Goal: Task Accomplishment & Management: Manage account settings

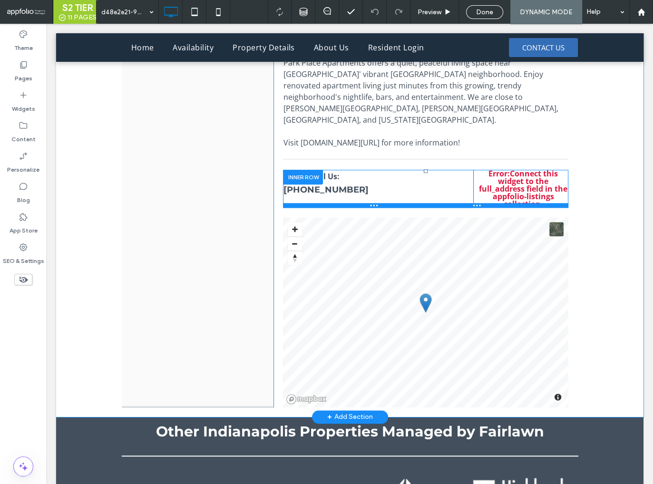
click at [519, 208] on div at bounding box center [425, 205] width 285 height 5
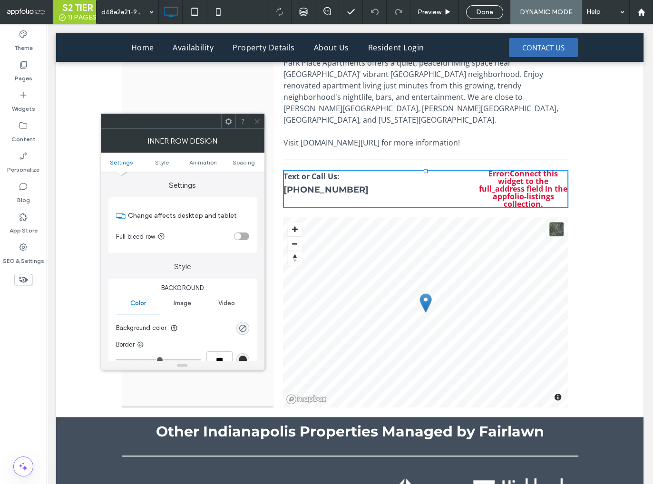
click at [256, 122] on use at bounding box center [256, 121] width 5 height 5
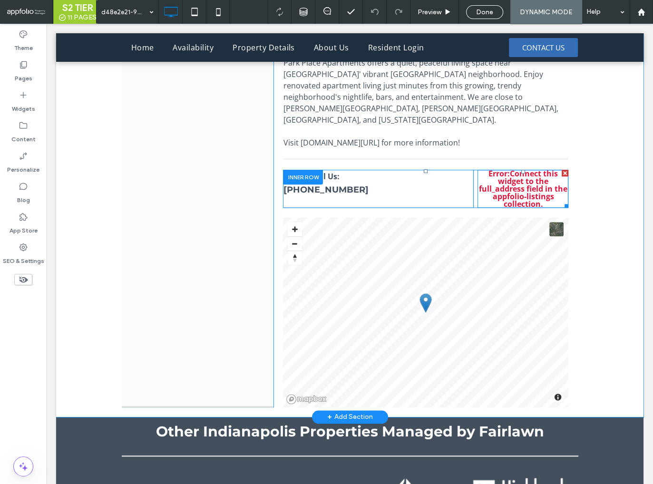
click at [519, 195] on span at bounding box center [522, 189] width 91 height 38
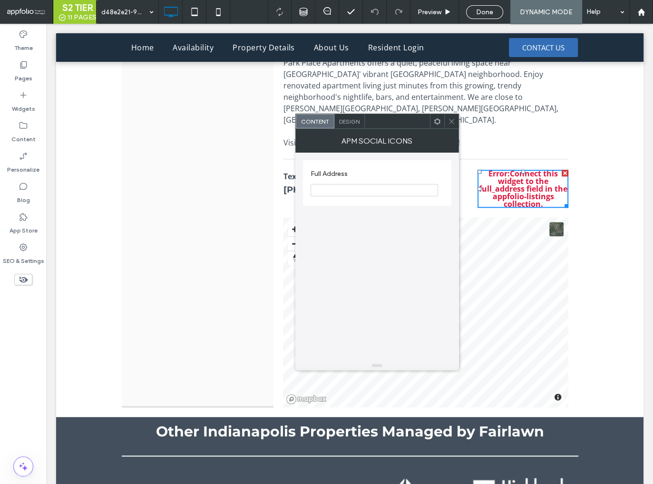
click at [452, 123] on icon at bounding box center [451, 121] width 7 height 7
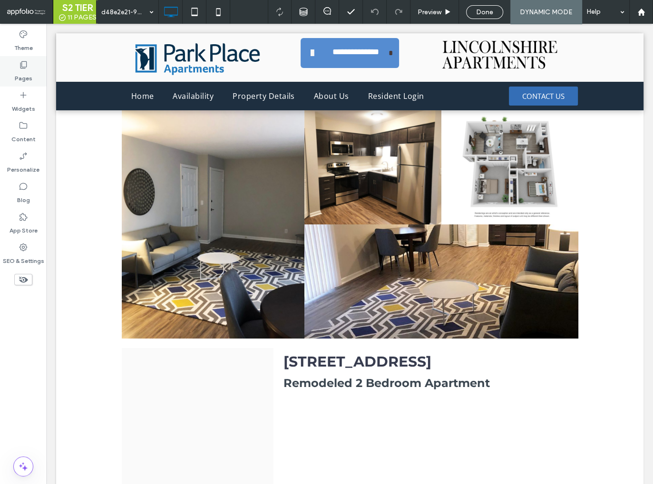
click at [23, 76] on label "Pages" at bounding box center [24, 75] width 18 height 13
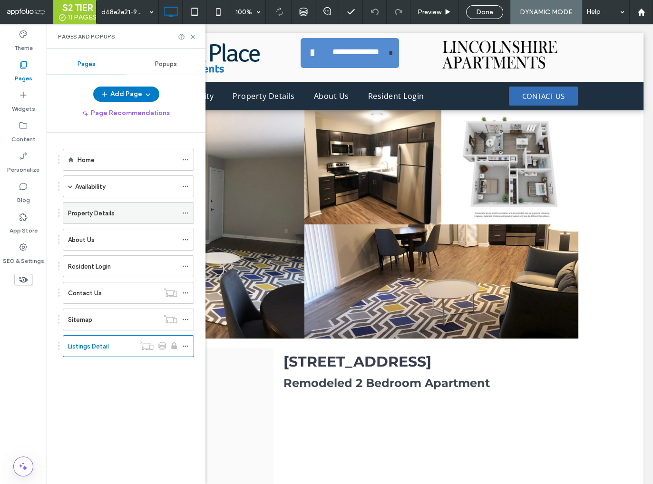
click at [92, 211] on label "Property Details" at bounding box center [91, 213] width 47 height 17
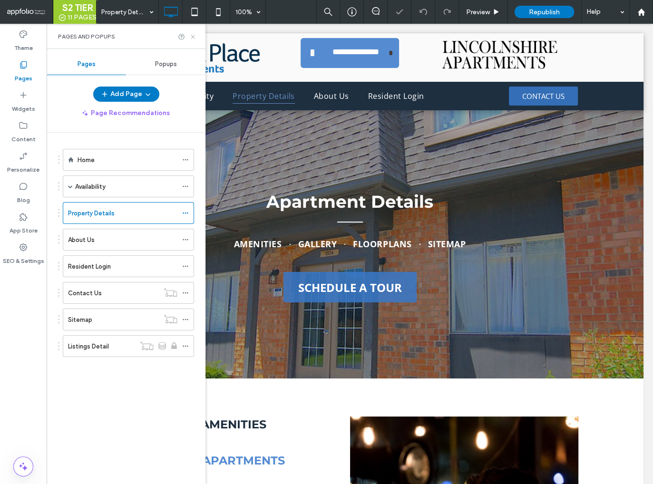
click at [193, 35] on icon at bounding box center [192, 36] width 7 height 7
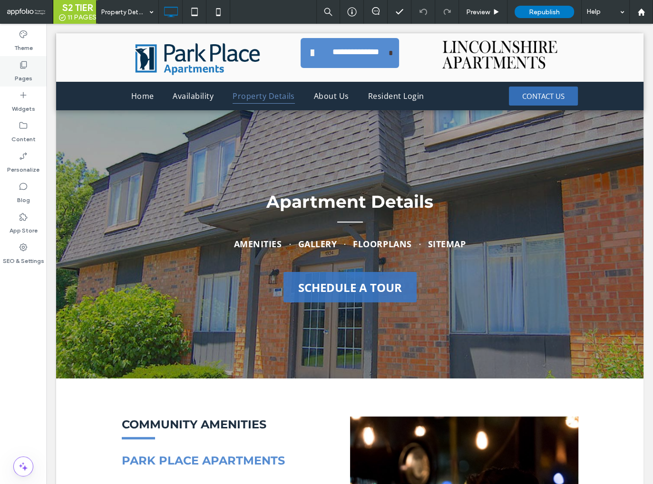
click at [23, 65] on icon at bounding box center [24, 65] width 10 height 10
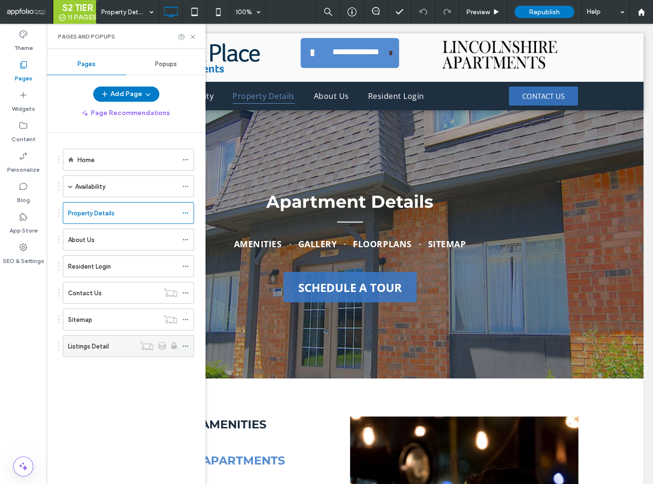
click at [187, 344] on icon at bounding box center [185, 346] width 7 height 7
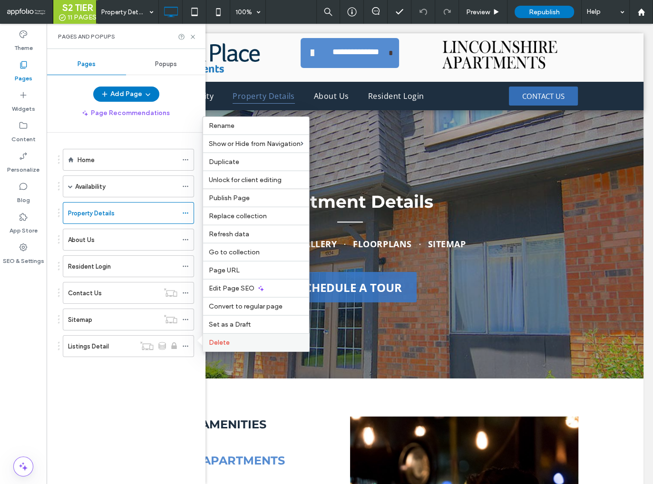
click at [249, 342] on label "Delete" at bounding box center [256, 342] width 95 height 8
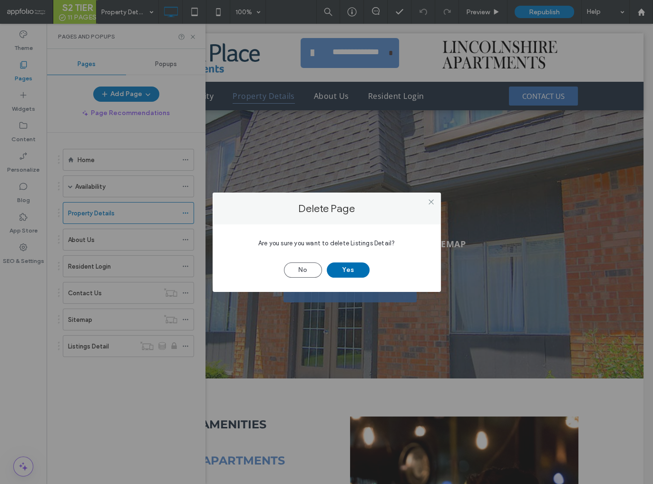
click at [344, 268] on button "Yes" at bounding box center [348, 269] width 43 height 15
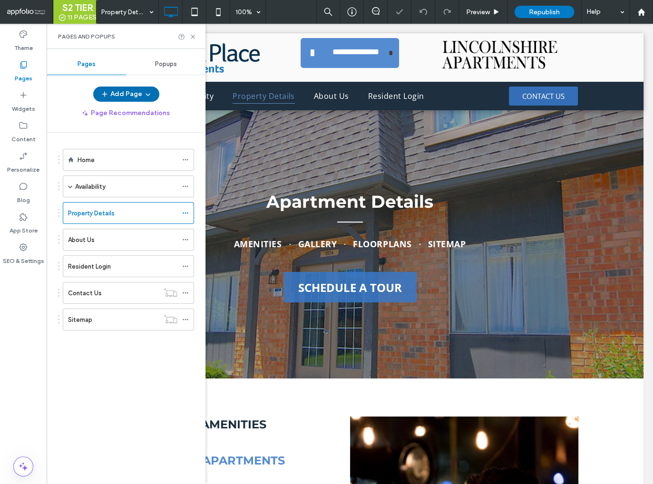
click at [130, 93] on button "Add Page" at bounding box center [126, 94] width 66 height 15
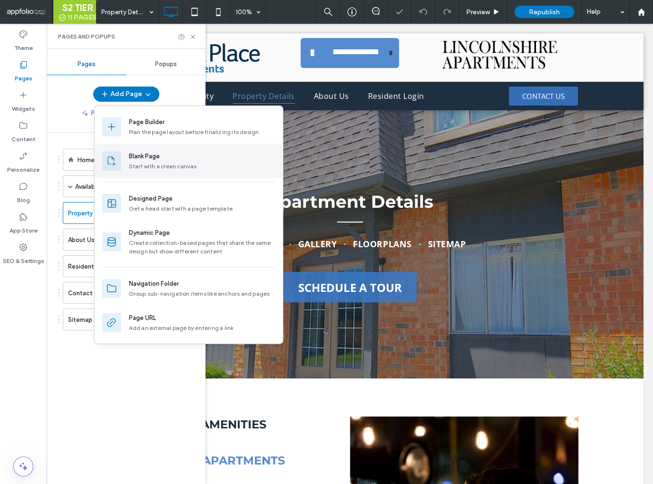
click at [145, 156] on div "Blank Page" at bounding box center [144, 157] width 31 height 10
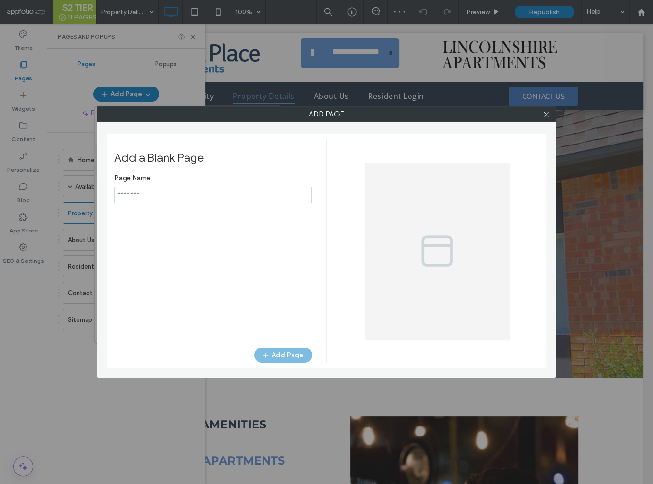
type input "**********"
click at [545, 114] on use at bounding box center [545, 114] width 5 height 5
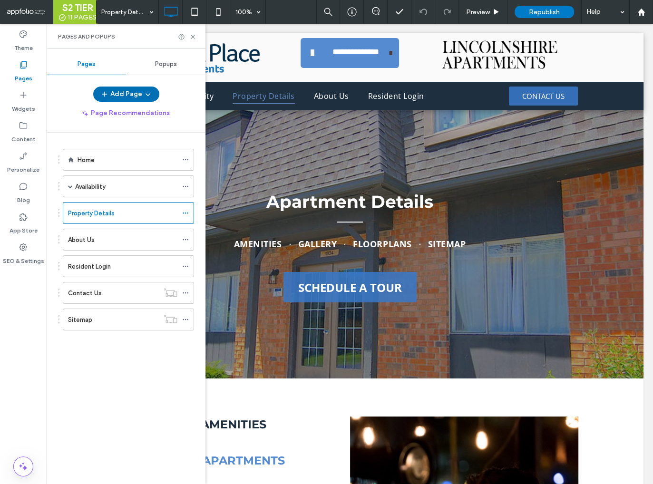
click at [136, 93] on button "Add Page" at bounding box center [126, 94] width 66 height 15
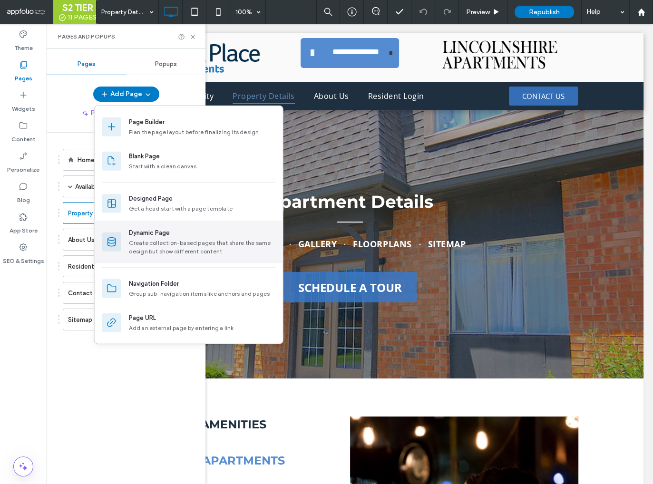
click at [155, 244] on div "Create collection-based pages that share the same design but show different con…" at bounding box center [202, 247] width 146 height 17
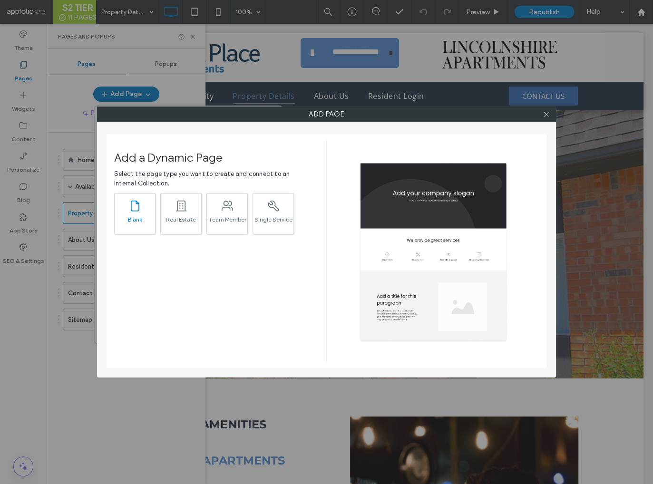
click at [137, 215] on div ".st0{fill:currentColor;}" at bounding box center [134, 205] width 13 height 20
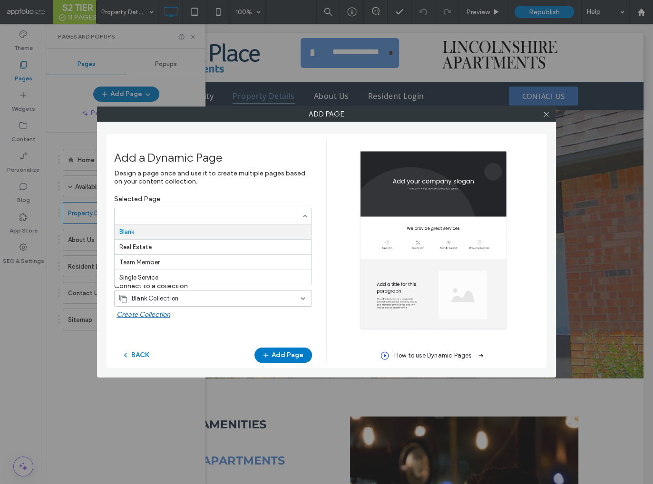
click at [160, 215] on input "Selected Page Blank Real Estate Team Member Single Service" at bounding box center [210, 215] width 182 height 7
click at [109, 218] on div "Add a Dynamic Page Design a page once and use it to create multiple pages based…" at bounding box center [326, 251] width 440 height 234
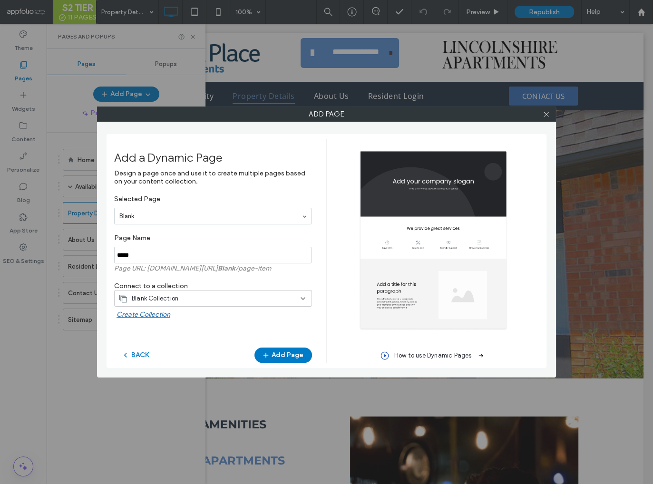
click at [150, 257] on input "notEmpty" at bounding box center [212, 255] width 197 height 17
type input "**********"
click at [210, 299] on div "Blank Collection" at bounding box center [207, 299] width 178 height 10
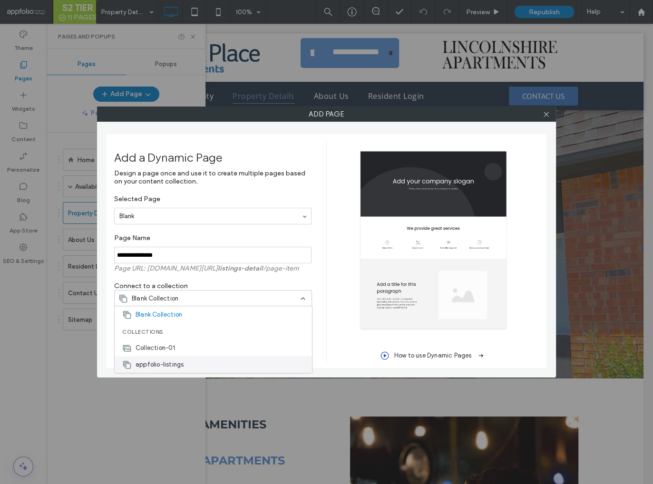
click at [184, 363] on div "appfolio-listings" at bounding box center [213, 364] width 197 height 17
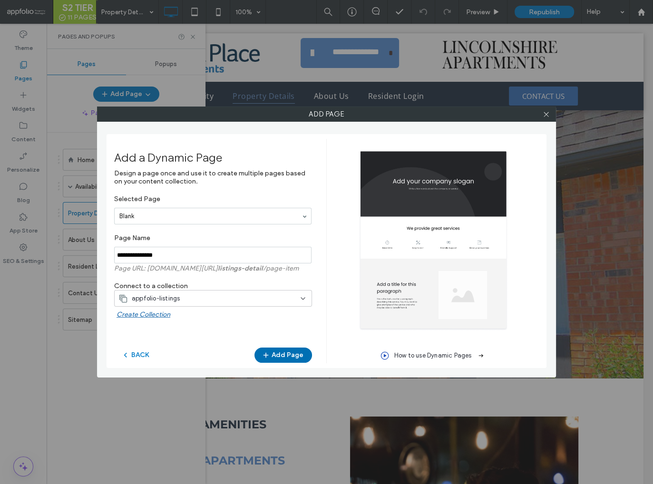
click at [270, 358] on icon "button" at bounding box center [266, 355] width 8 height 8
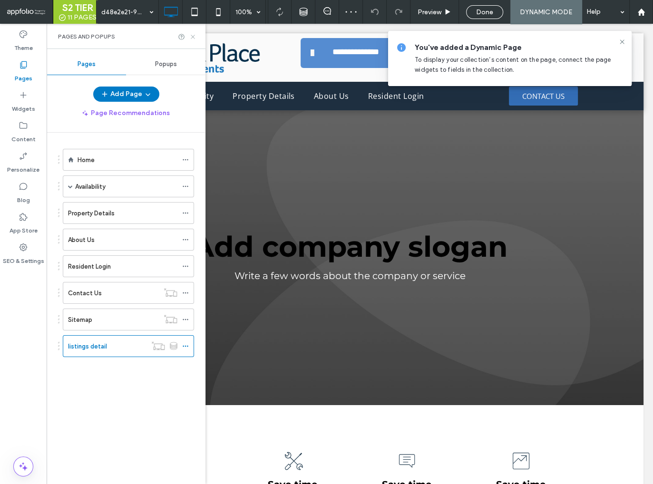
click at [193, 36] on use at bounding box center [193, 37] width 4 height 4
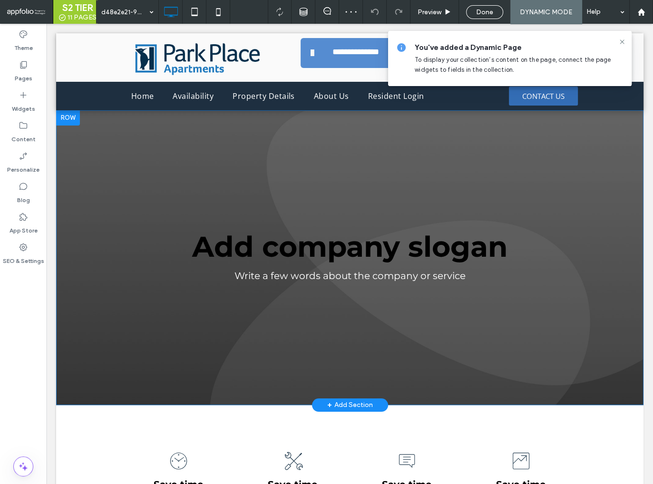
click at [75, 122] on div at bounding box center [68, 117] width 24 height 15
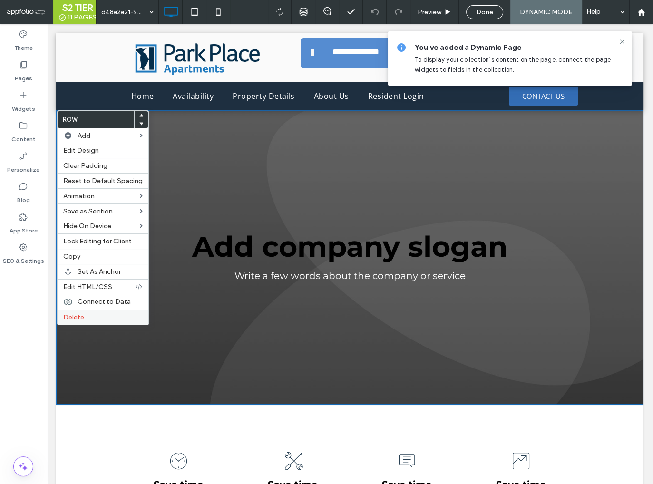
click at [96, 313] on label "Delete" at bounding box center [102, 317] width 79 height 8
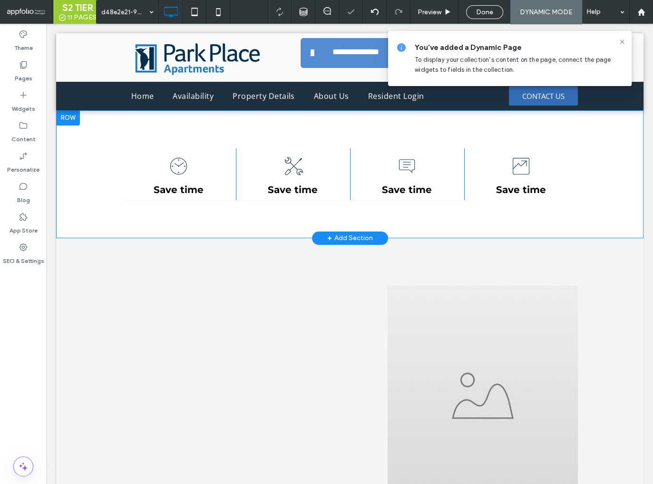
click at [77, 121] on div at bounding box center [68, 117] width 24 height 15
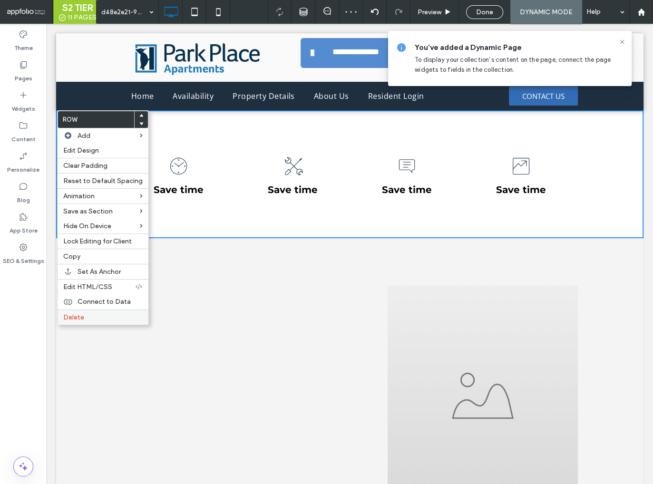
click at [94, 313] on label "Delete" at bounding box center [102, 317] width 79 height 8
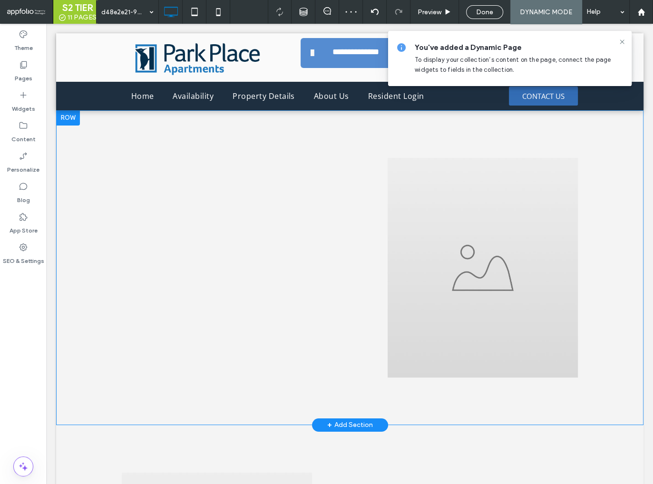
click at [77, 119] on div at bounding box center [68, 117] width 24 height 15
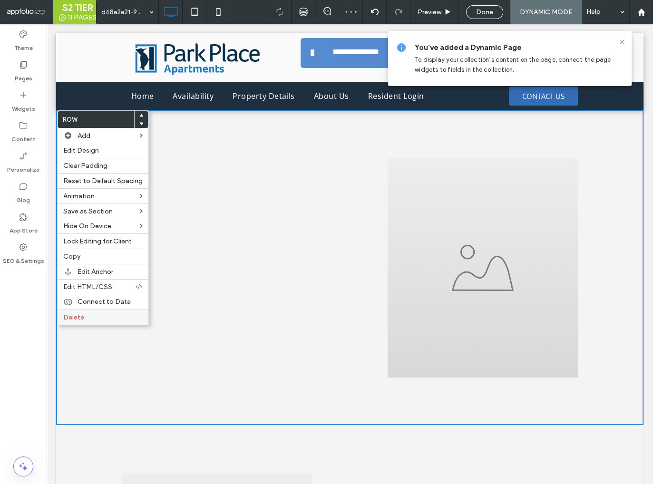
click at [98, 317] on label "Delete" at bounding box center [102, 317] width 79 height 8
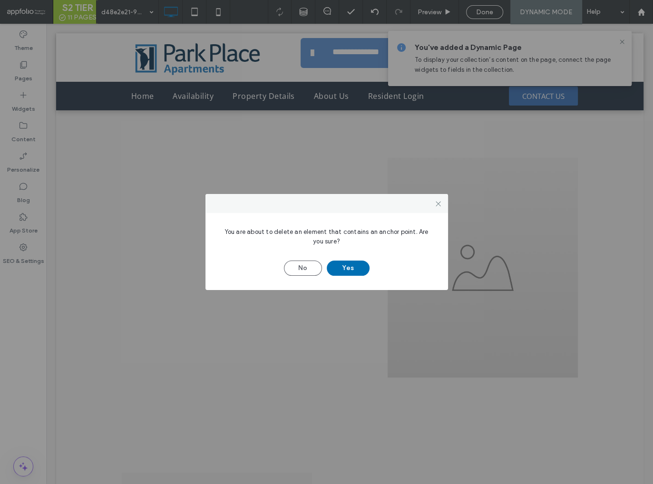
click at [358, 268] on button "Yes" at bounding box center [348, 268] width 43 height 15
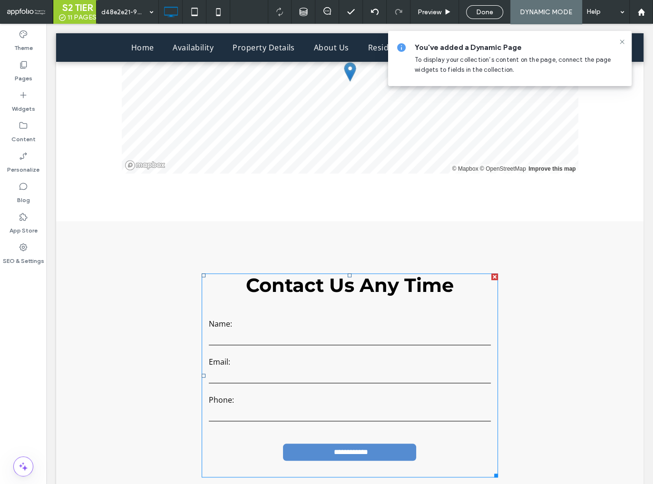
scroll to position [713, 0]
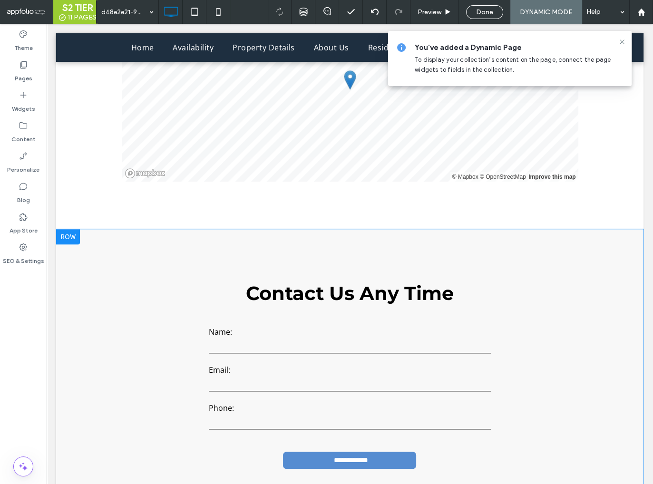
click at [77, 236] on div at bounding box center [68, 236] width 24 height 15
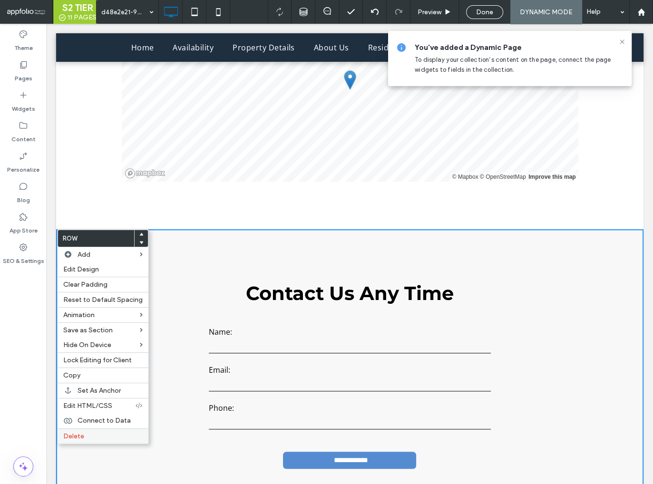
click at [93, 436] on label "Delete" at bounding box center [102, 436] width 79 height 8
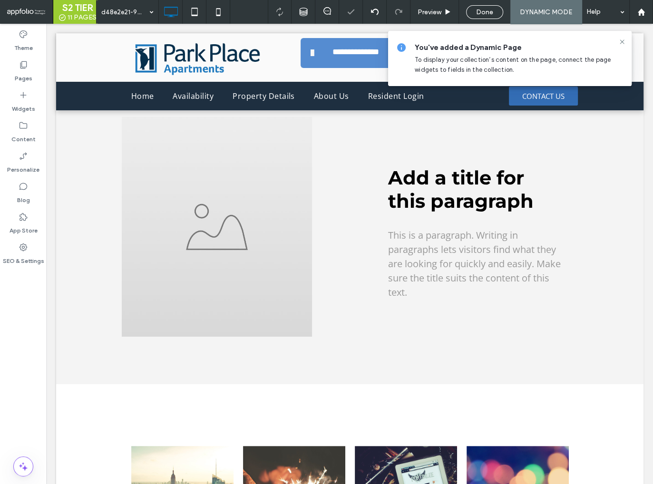
scroll to position [0, 0]
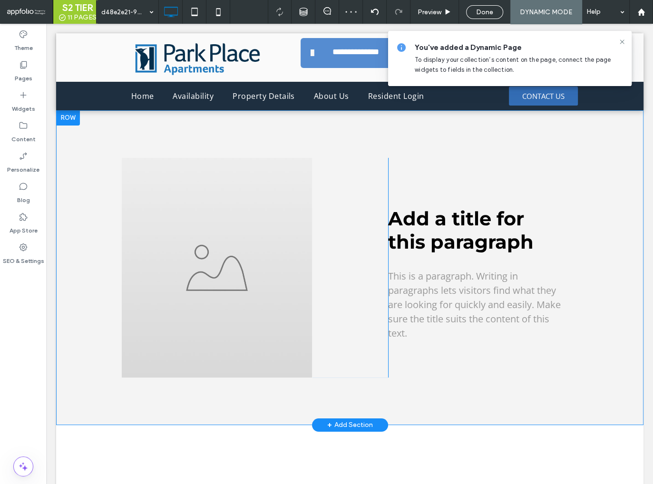
click at [71, 118] on div at bounding box center [68, 117] width 24 height 15
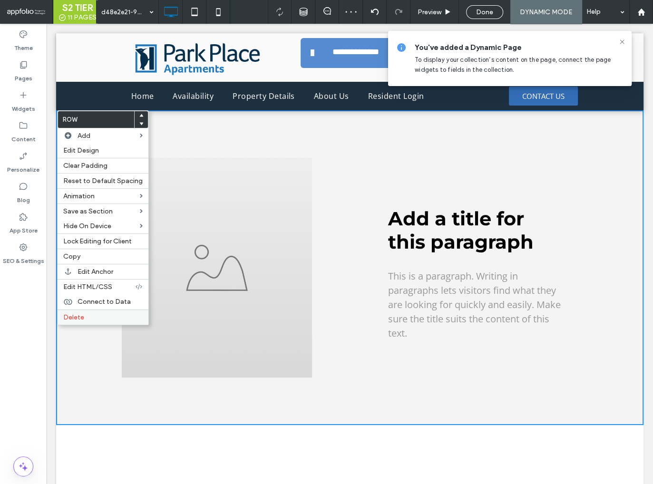
click at [93, 313] on label "Delete" at bounding box center [102, 317] width 79 height 8
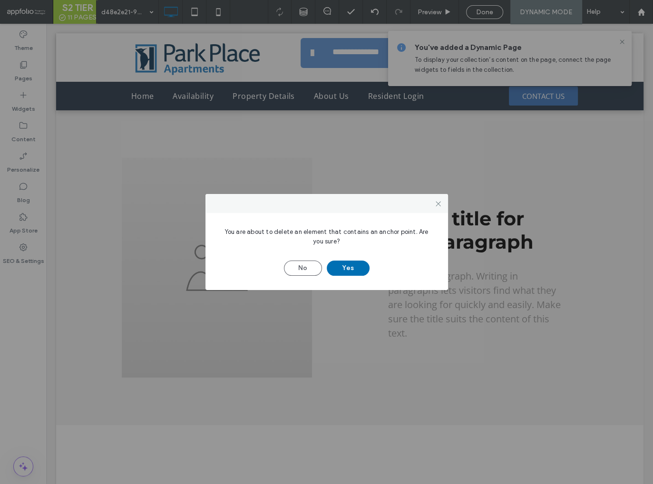
click at [351, 273] on button "Yes" at bounding box center [348, 268] width 43 height 15
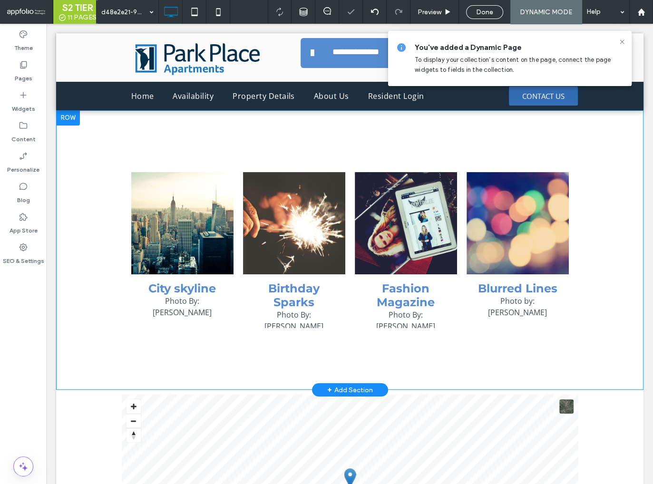
click at [349, 393] on div "+ Add Section" at bounding box center [350, 390] width 46 height 10
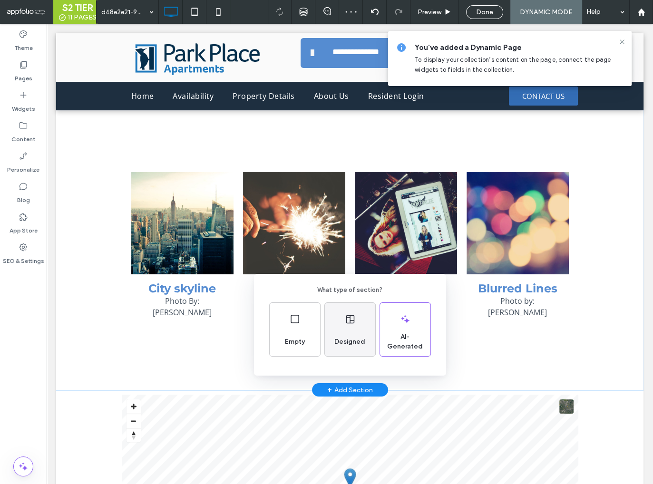
click at [350, 327] on div "Designed" at bounding box center [350, 329] width 50 height 53
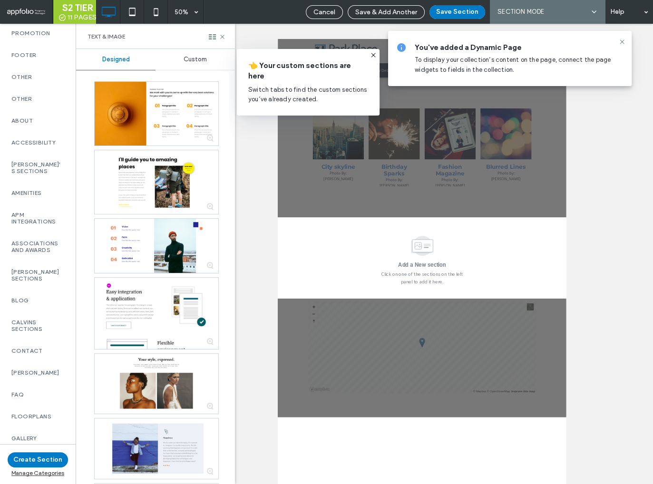
scroll to position [287, 0]
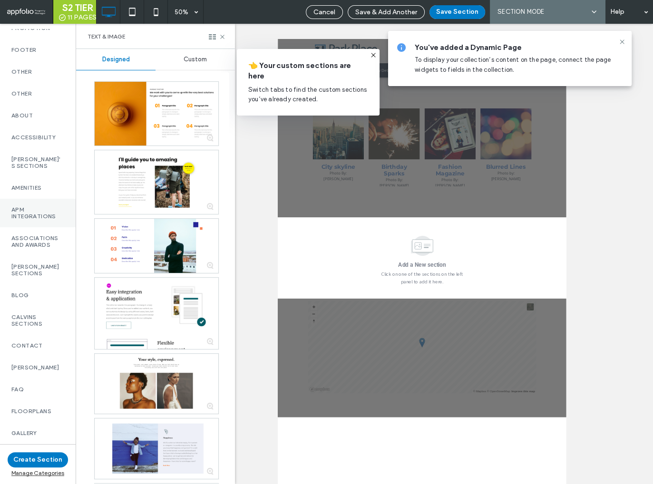
click at [29, 208] on label "APM Integrations" at bounding box center [37, 212] width 53 height 13
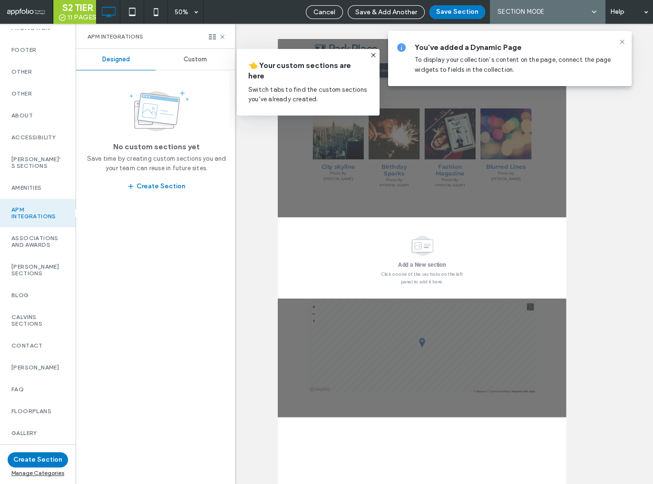
click at [195, 57] on span "Custom" at bounding box center [195, 60] width 23 height 8
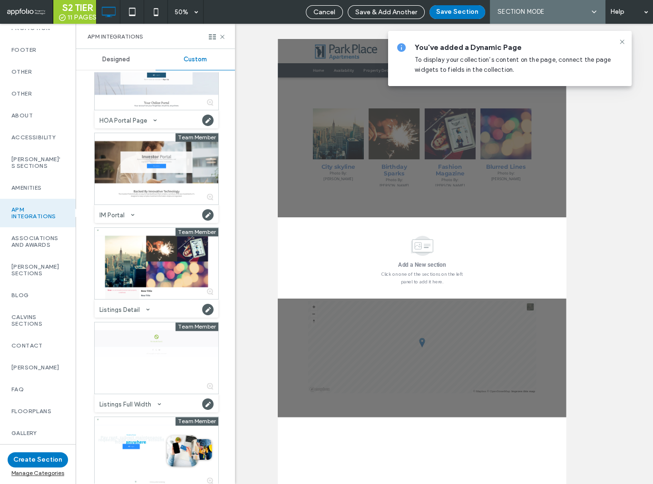
scroll to position [735, 0]
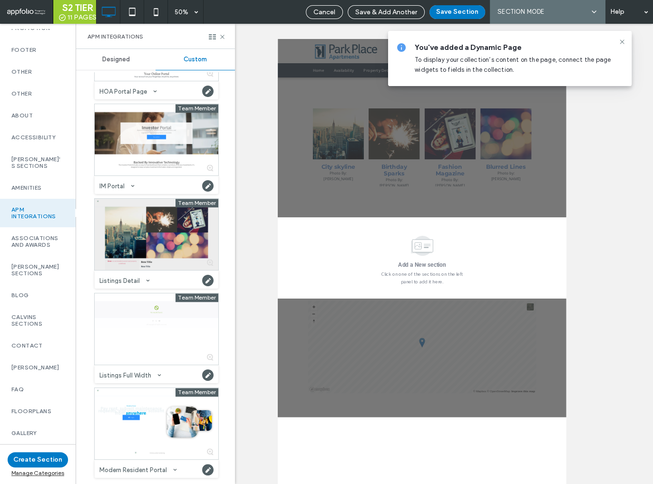
click at [130, 239] on div at bounding box center [157, 234] width 124 height 71
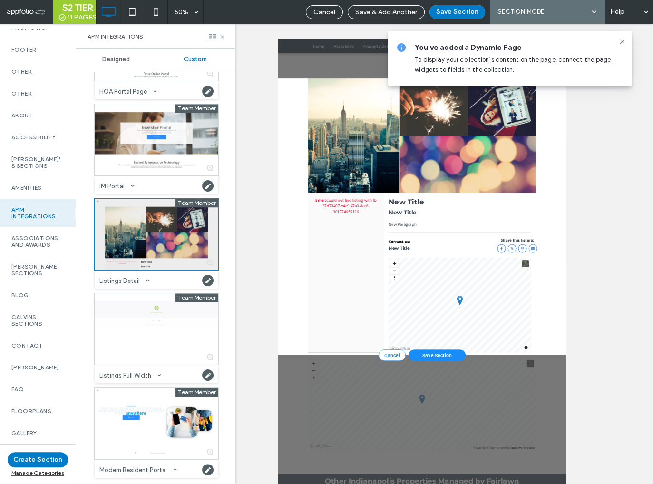
scroll to position [280, 0]
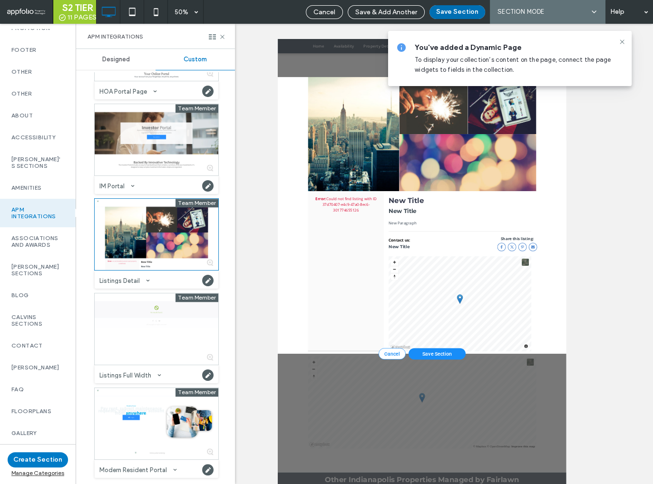
click at [458, 16] on button "Save Section" at bounding box center [457, 12] width 56 height 14
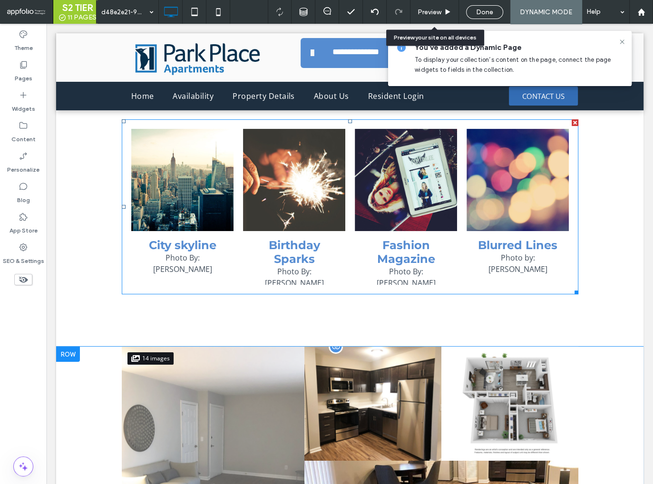
scroll to position [0, 0]
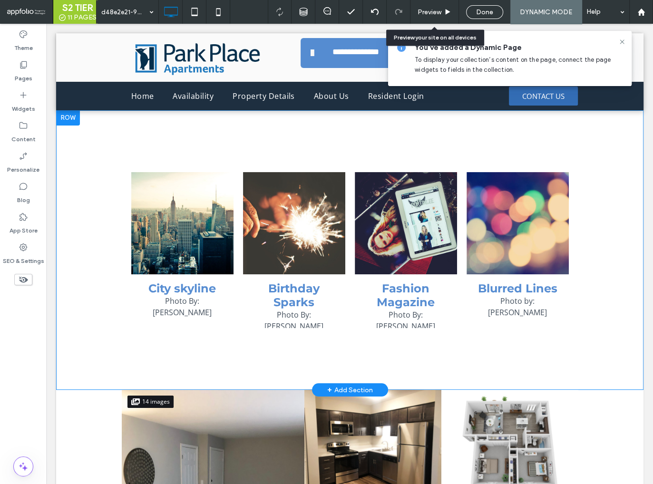
click at [75, 120] on div at bounding box center [68, 117] width 24 height 15
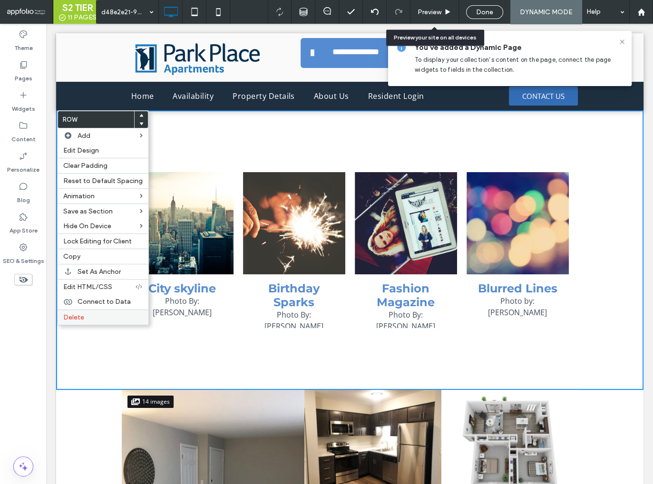
click at [91, 310] on div "Delete" at bounding box center [103, 316] width 91 height 15
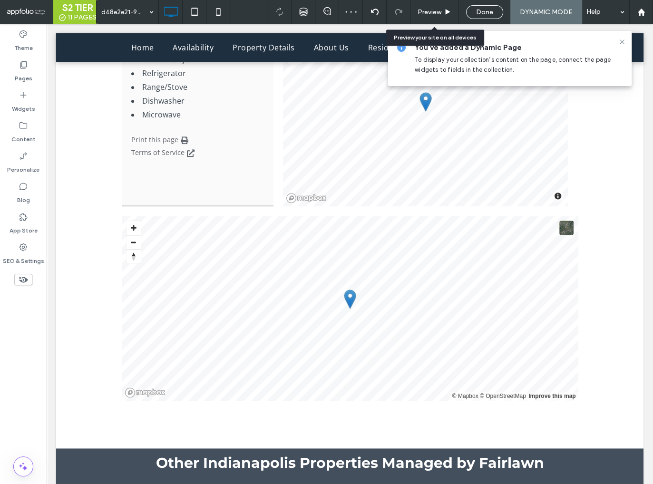
scroll to position [916, 0]
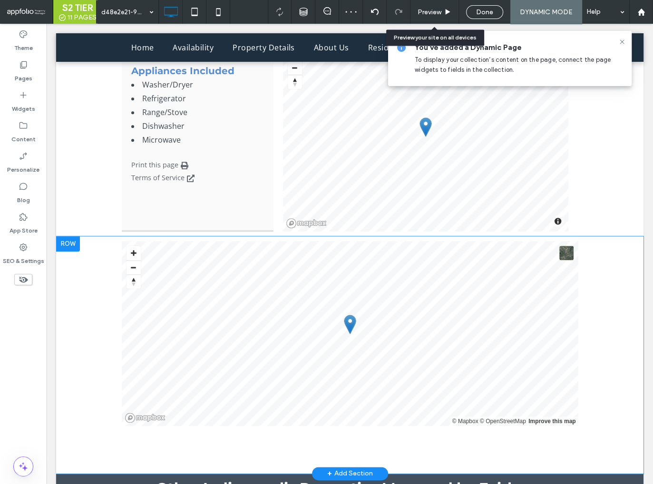
click at [72, 251] on div at bounding box center [68, 243] width 24 height 15
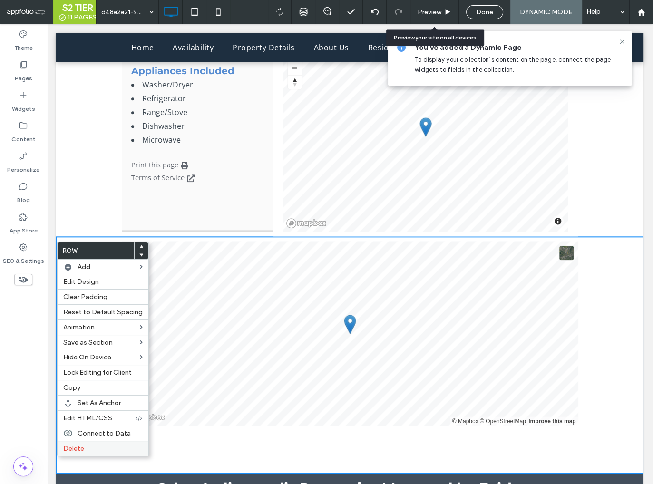
click at [90, 447] on label "Delete" at bounding box center [102, 449] width 79 height 8
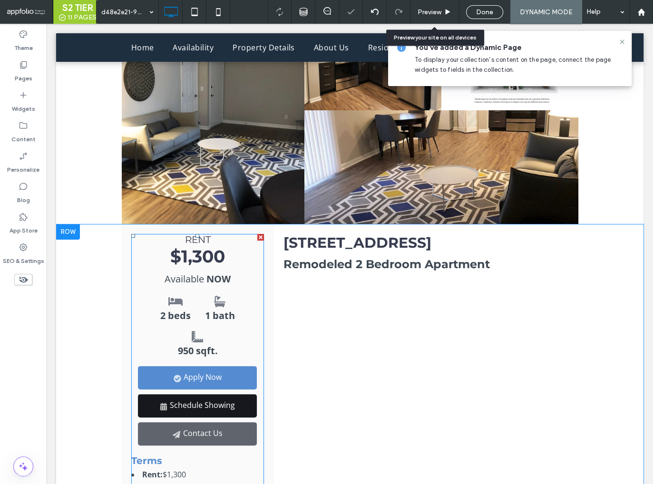
scroll to position [109, 0]
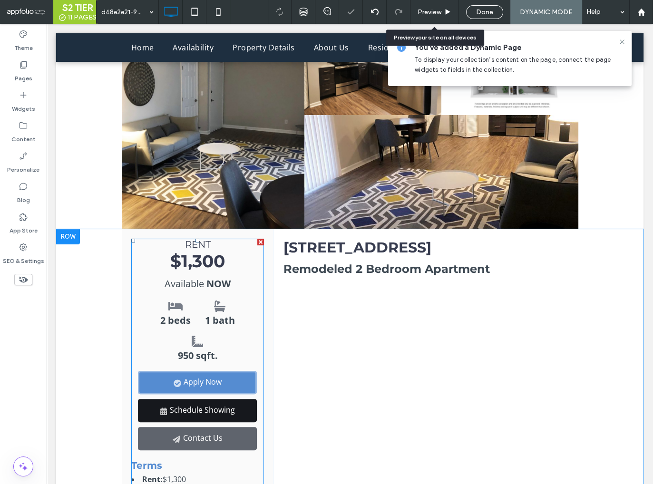
click at [175, 381] on icon "Apply Now for 1335 Saddlebrook Circle, Apt M35, Indianapolis, IN 46228" at bounding box center [178, 383] width 8 height 8
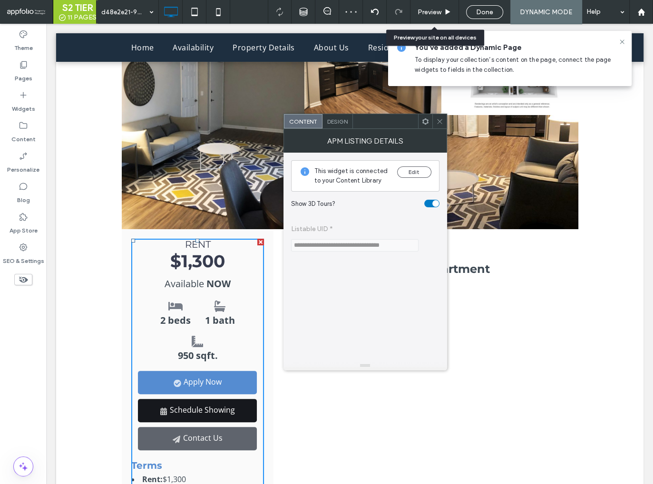
click at [335, 120] on span "Design" at bounding box center [337, 121] width 20 height 7
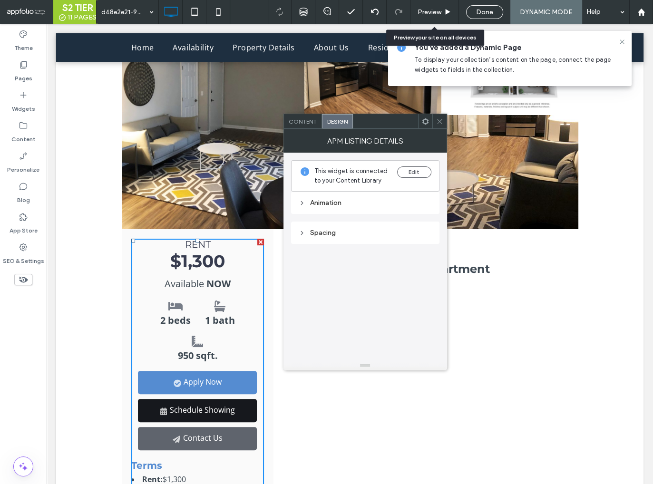
click at [436, 121] on icon at bounding box center [439, 121] width 7 height 7
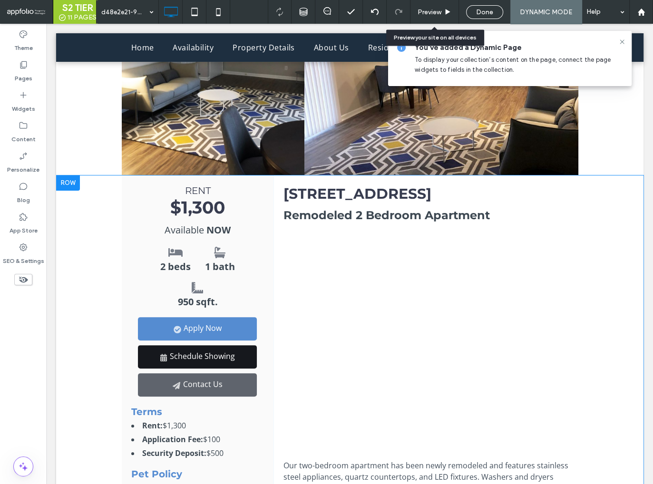
scroll to position [162, 0]
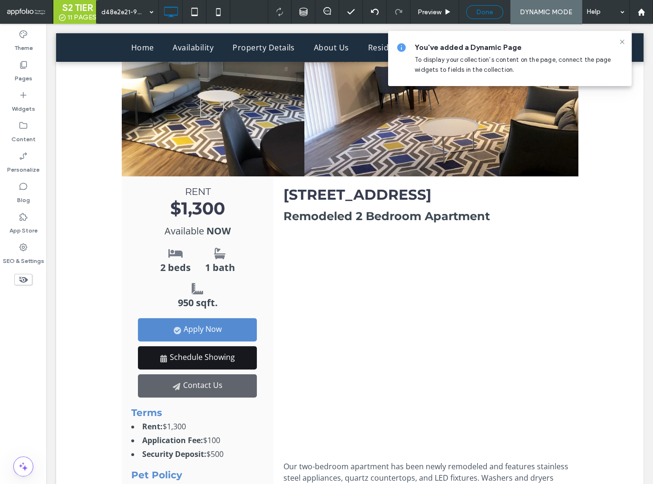
click at [488, 14] on span "Done" at bounding box center [484, 12] width 17 height 8
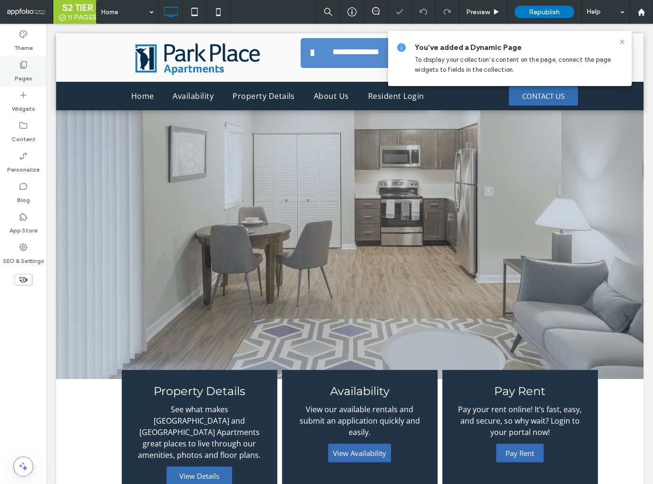
click at [15, 63] on div "Pages" at bounding box center [23, 71] width 47 height 30
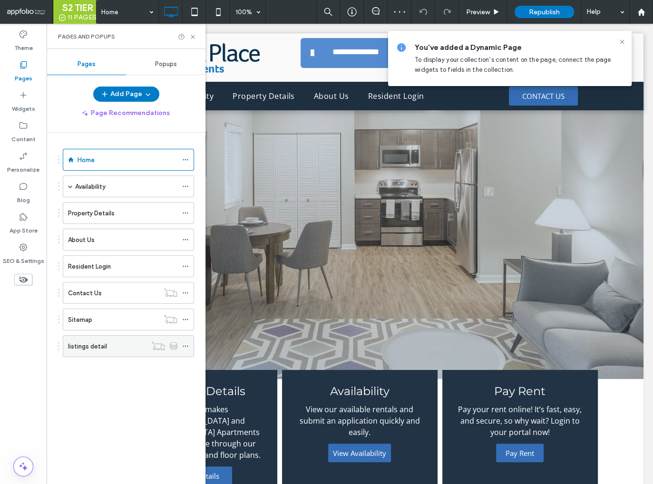
click at [101, 346] on label "listings detail" at bounding box center [87, 346] width 39 height 17
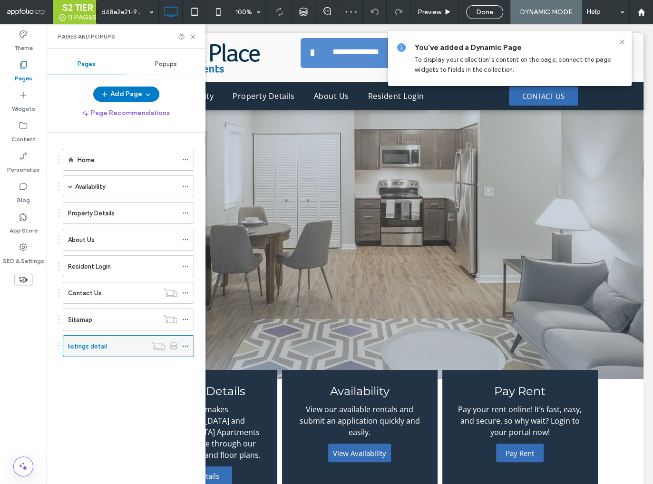
click at [185, 343] on icon at bounding box center [185, 346] width 7 height 7
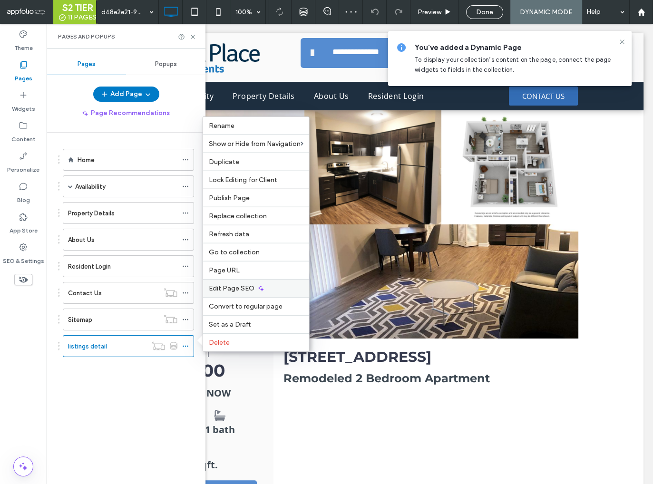
click at [256, 292] on div "Edit Page SEO" at bounding box center [256, 288] width 106 height 18
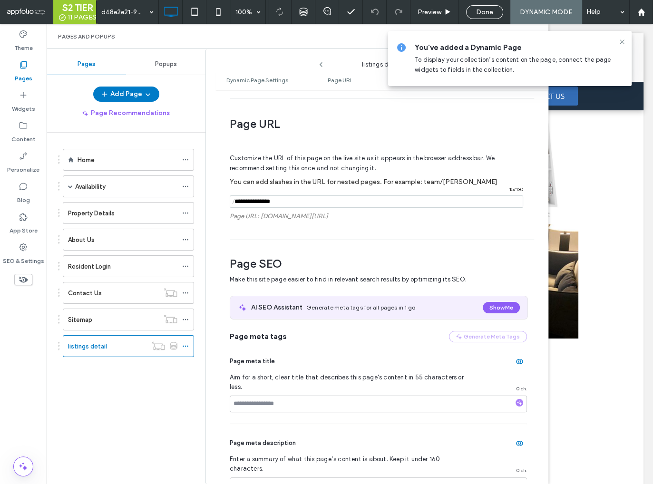
scroll to position [157, 0]
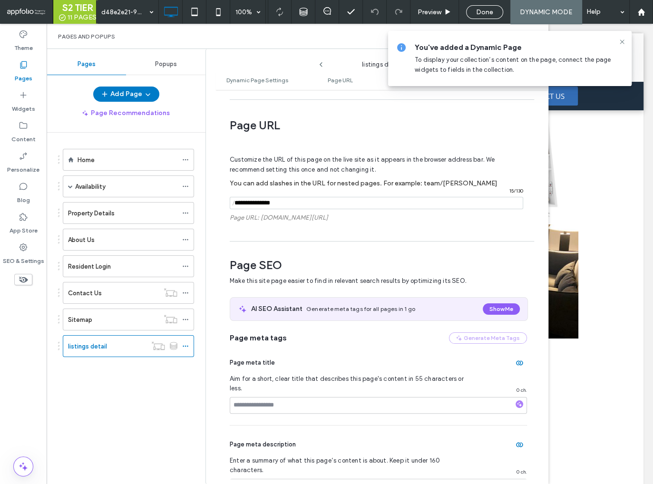
click at [259, 203] on input "notEmpty" at bounding box center [376, 203] width 293 height 12
type input "**********"
click at [482, 276] on span "Make this site page easier to find in relevant search results by optimizing its…" at bounding box center [373, 281] width 286 height 10
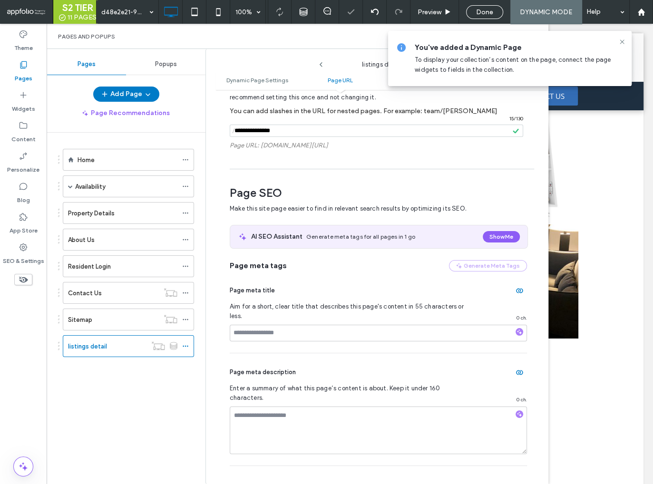
scroll to position [249, 0]
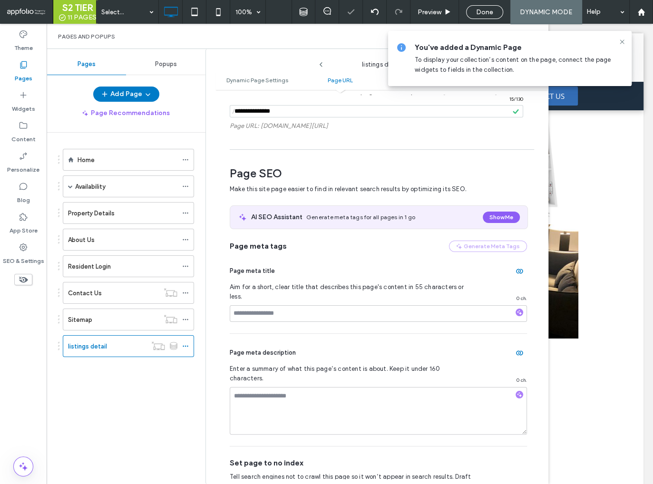
click at [516, 271] on icon "button" at bounding box center [519, 271] width 8 height 8
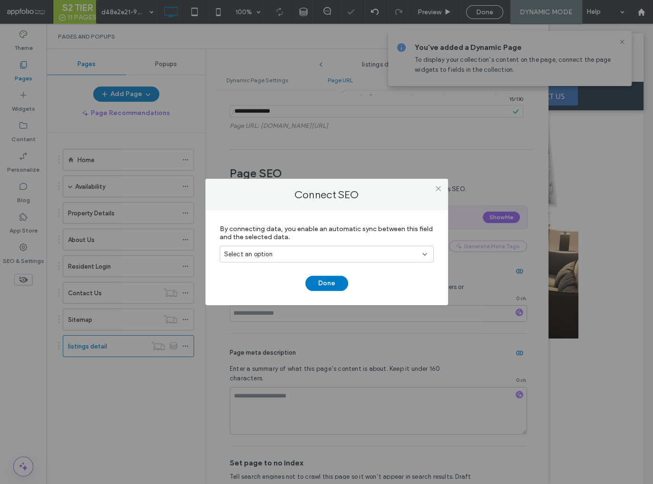
click at [373, 253] on div "Select an option" at bounding box center [321, 255] width 194 height 10
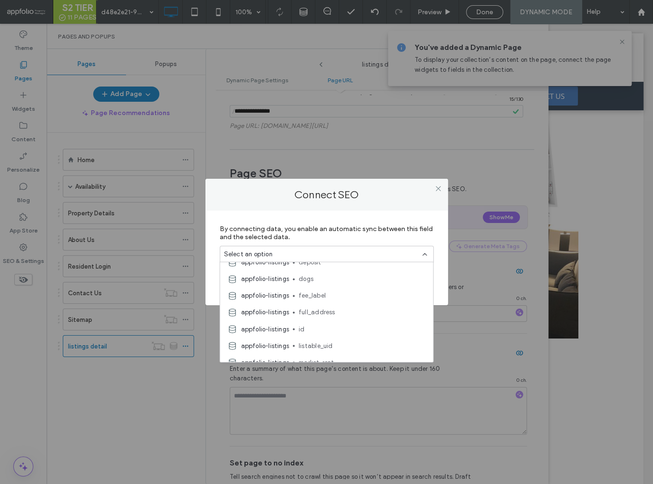
scroll to position [574, 0]
click at [356, 309] on span "full_address" at bounding box center [362, 312] width 127 height 10
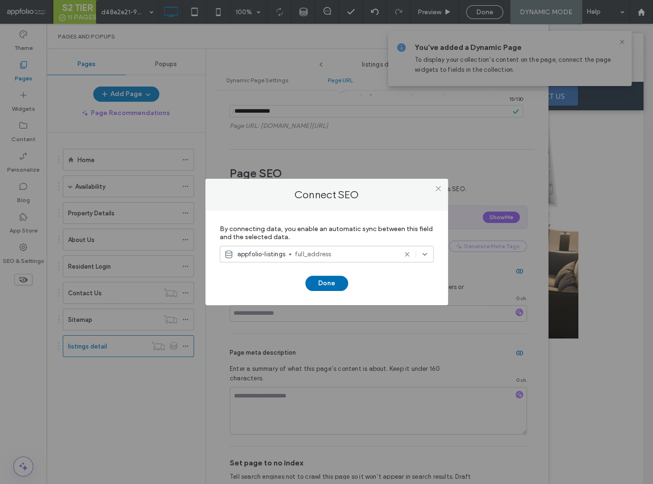
click at [332, 285] on button "Done" at bounding box center [326, 283] width 43 height 15
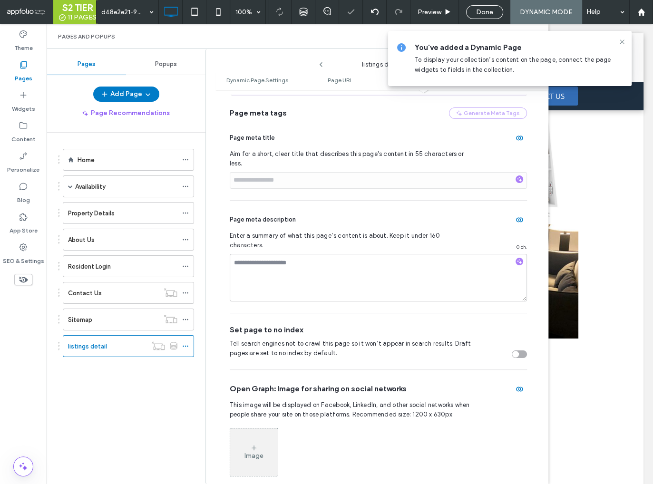
scroll to position [405, 0]
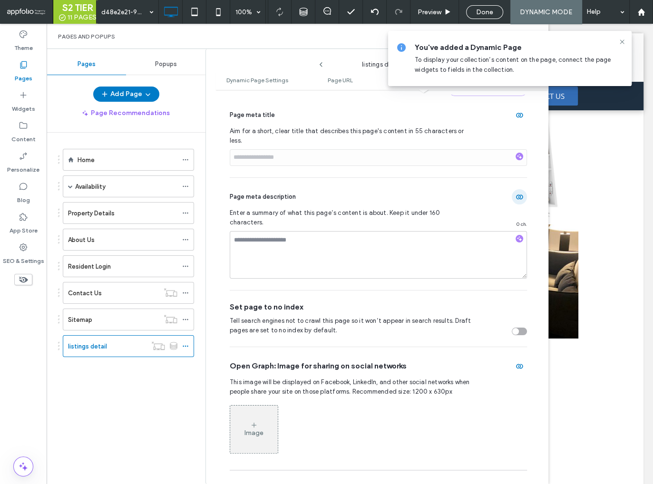
click at [516, 194] on use "button" at bounding box center [519, 196] width 7 height 5
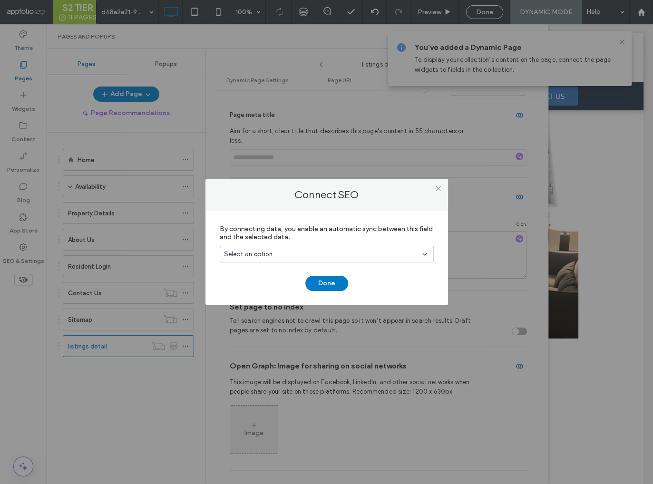
click at [310, 259] on div "Select an option" at bounding box center [327, 254] width 214 height 17
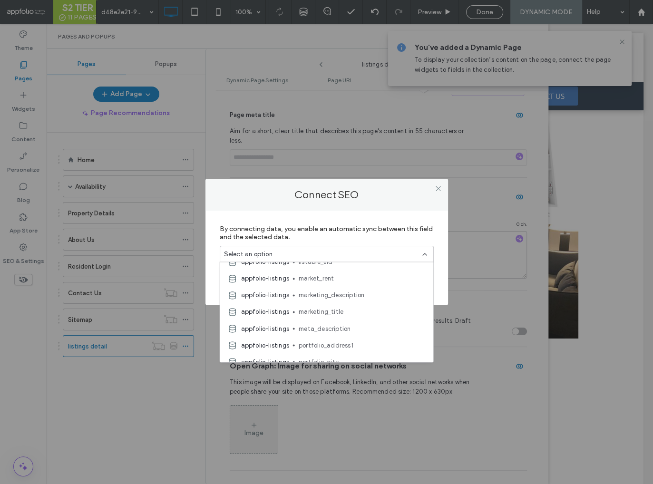
scroll to position [656, 0]
click at [331, 298] on span "marketing_description" at bounding box center [362, 297] width 127 height 10
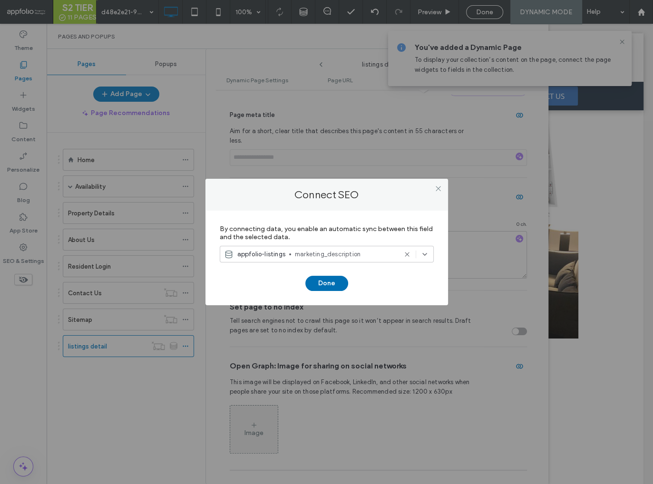
click at [324, 283] on button "Done" at bounding box center [326, 283] width 43 height 15
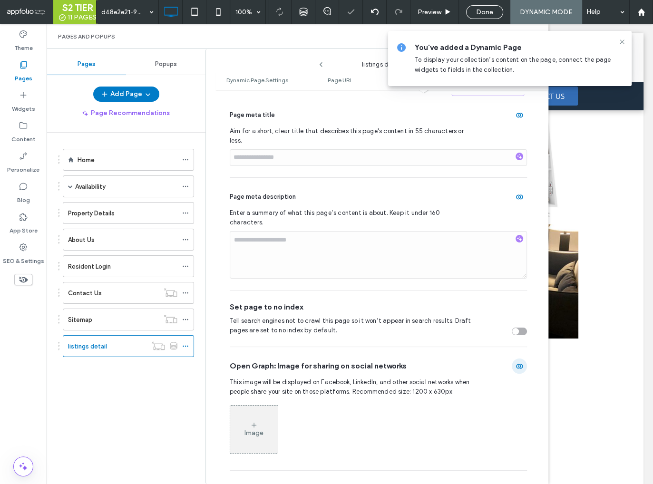
click at [515, 362] on icon "button" at bounding box center [519, 366] width 8 height 8
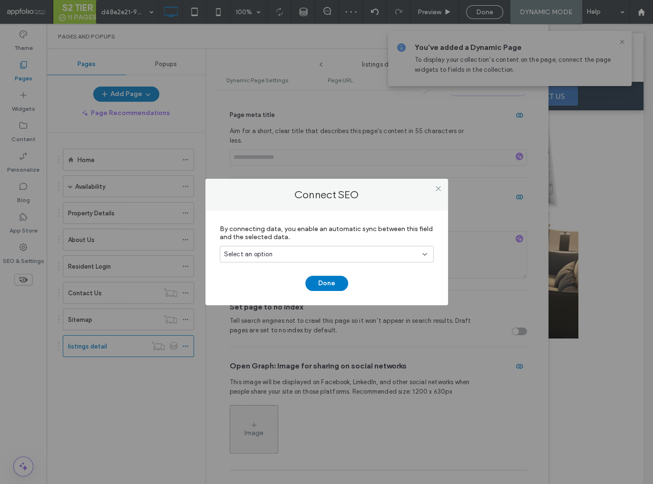
click at [310, 251] on div "Select an option" at bounding box center [321, 255] width 194 height 10
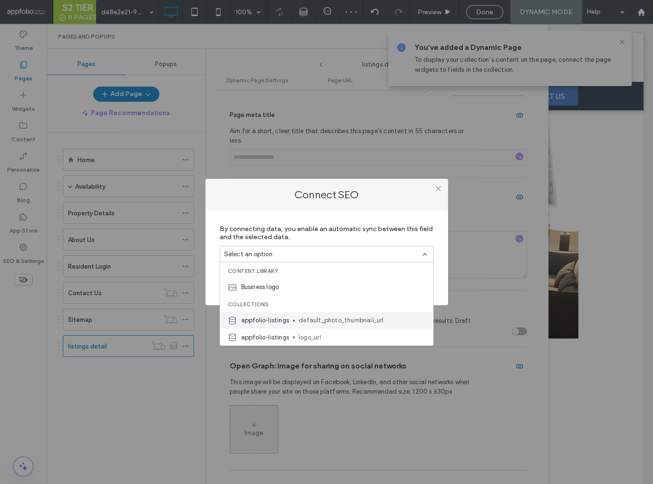
click at [290, 321] on div "appfolio-listings default_photo_thumbnail_url" at bounding box center [326, 320] width 213 height 17
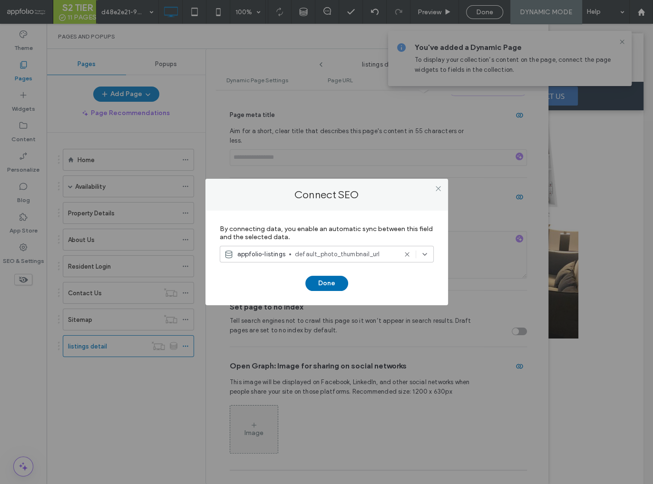
click at [332, 287] on button "Done" at bounding box center [326, 283] width 43 height 15
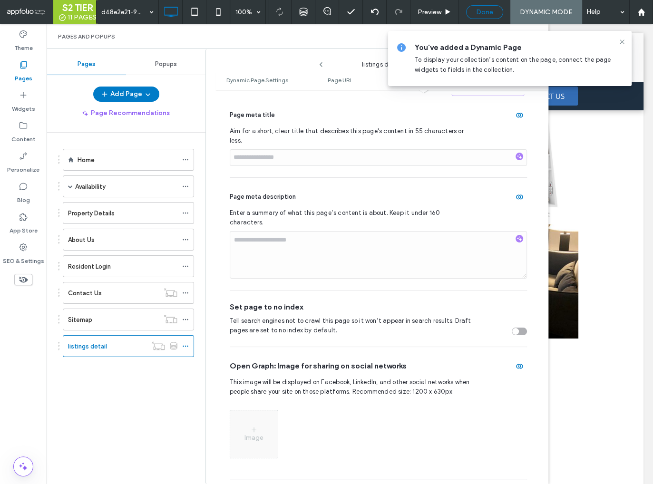
click at [485, 14] on span "Done" at bounding box center [484, 12] width 17 height 8
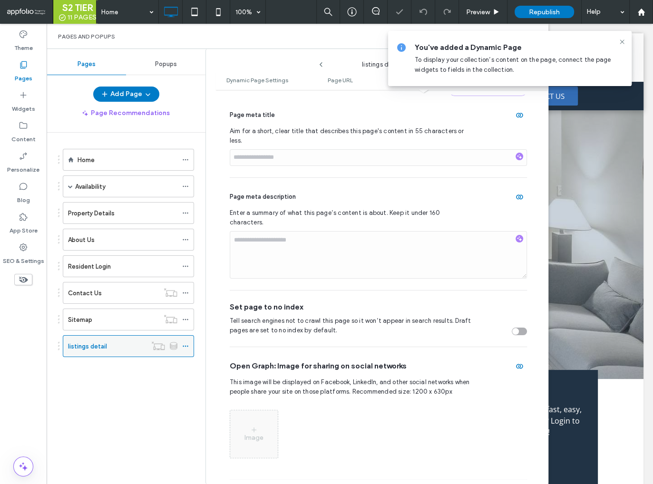
click at [184, 346] on use at bounding box center [185, 346] width 5 height 1
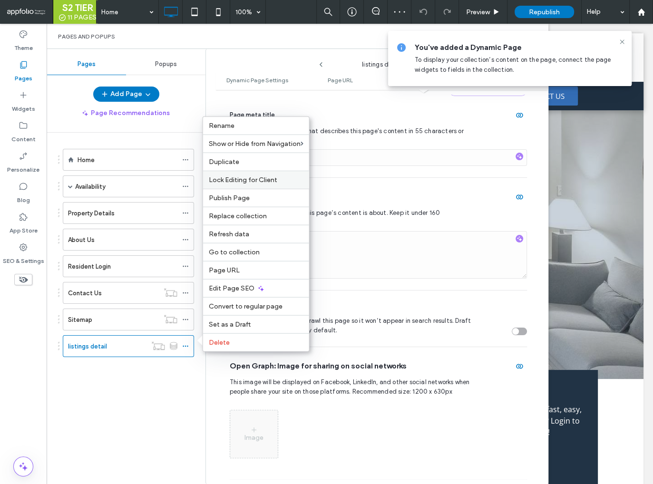
click at [279, 183] on label "Lock Editing for Client" at bounding box center [256, 180] width 95 height 8
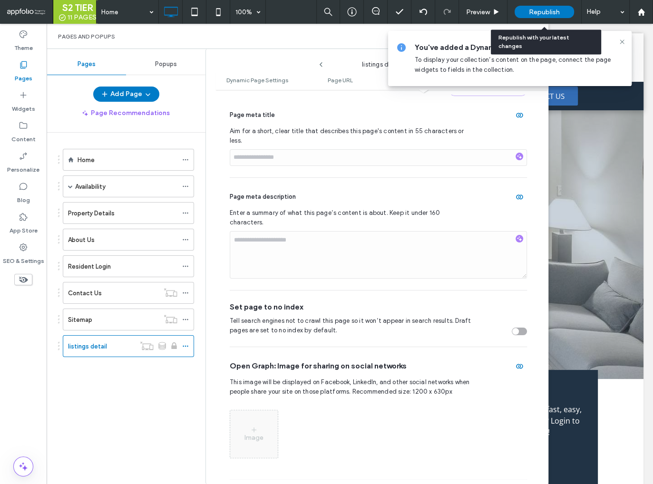
click at [526, 11] on div "Republish" at bounding box center [543, 12] width 59 height 12
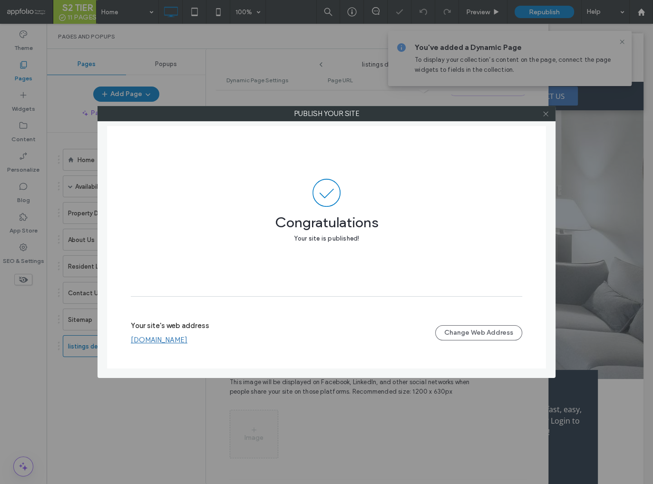
click at [547, 115] on use at bounding box center [545, 113] width 5 height 5
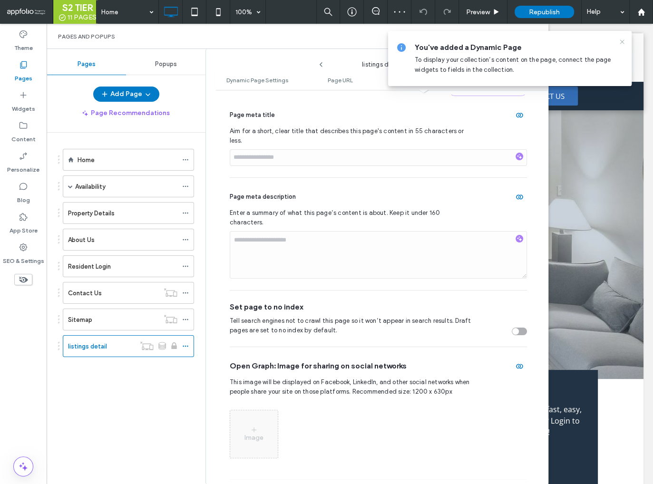
click at [620, 40] on use at bounding box center [621, 41] width 4 height 4
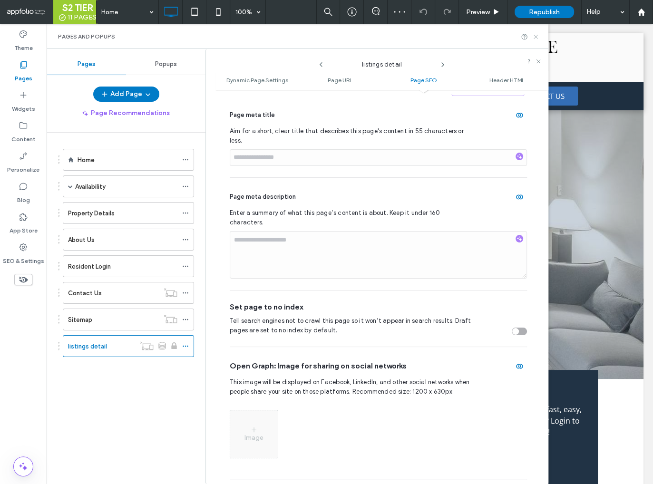
click at [538, 35] on icon at bounding box center [535, 36] width 7 height 7
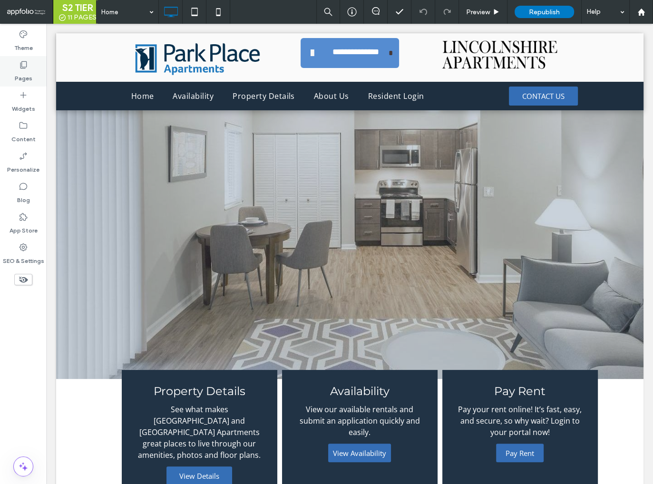
click at [22, 72] on label "Pages" at bounding box center [24, 75] width 18 height 13
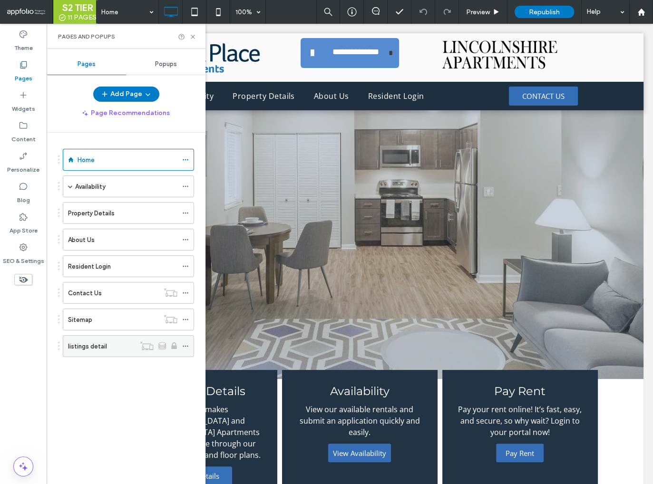
click at [96, 347] on label "listings detail" at bounding box center [87, 346] width 39 height 17
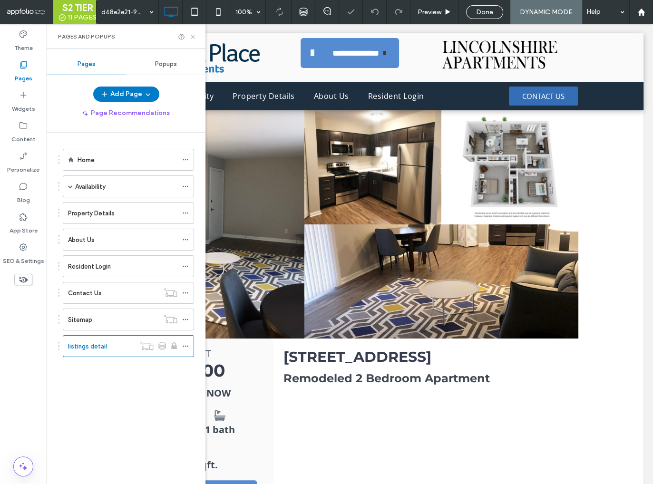
click at [194, 37] on icon at bounding box center [192, 36] width 7 height 7
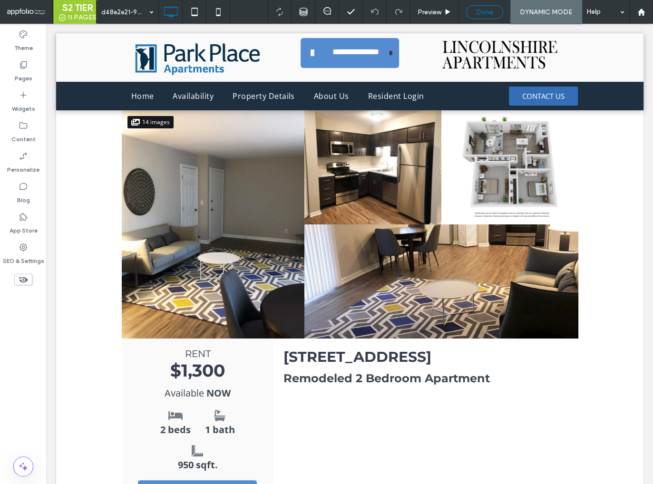
click at [481, 13] on span "Done" at bounding box center [484, 12] width 17 height 8
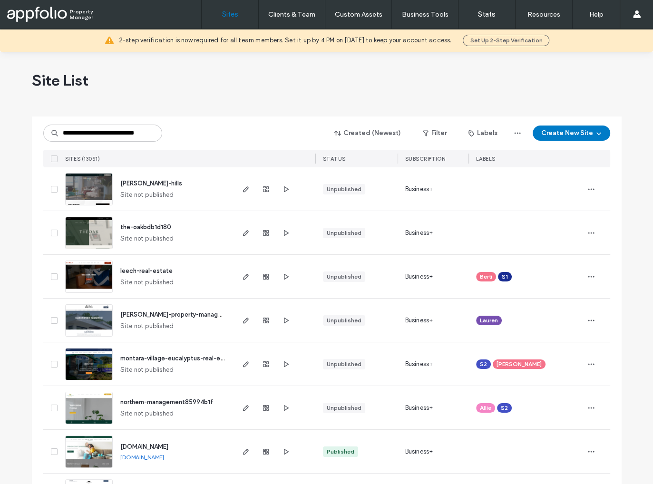
scroll to position [0, 17]
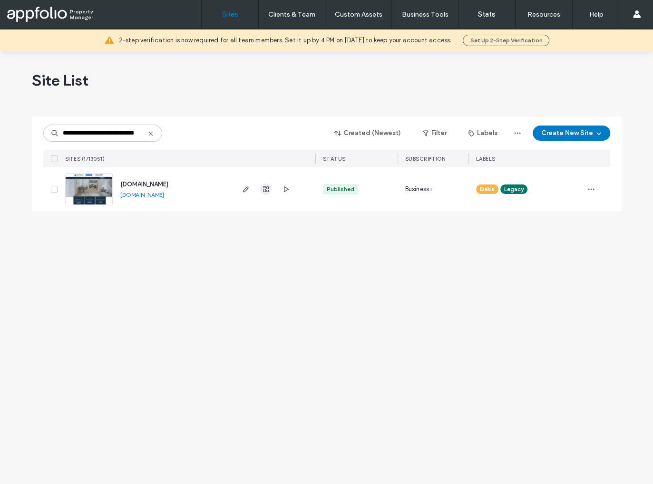
click at [267, 189] on use "button" at bounding box center [266, 189] width 6 height 6
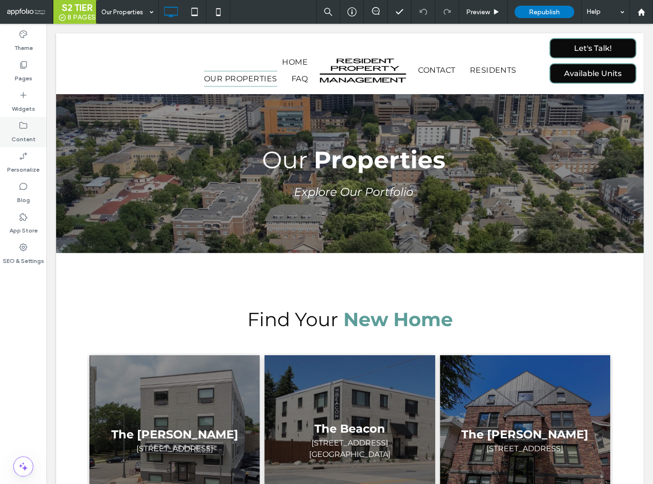
click at [22, 131] on label "Content" at bounding box center [23, 136] width 24 height 13
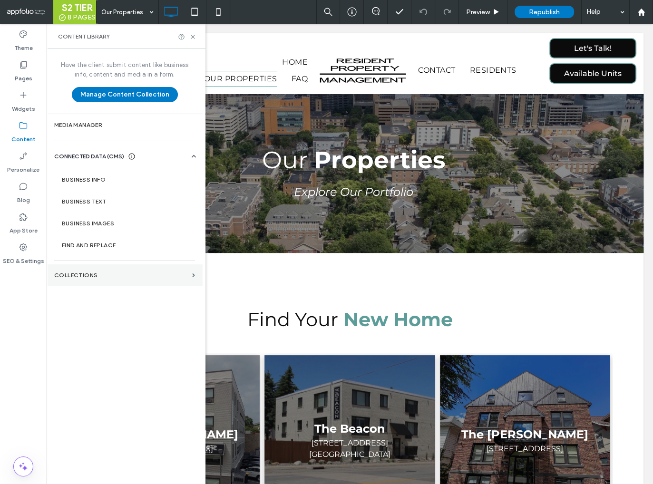
click at [74, 273] on label "Collections" at bounding box center [121, 275] width 134 height 7
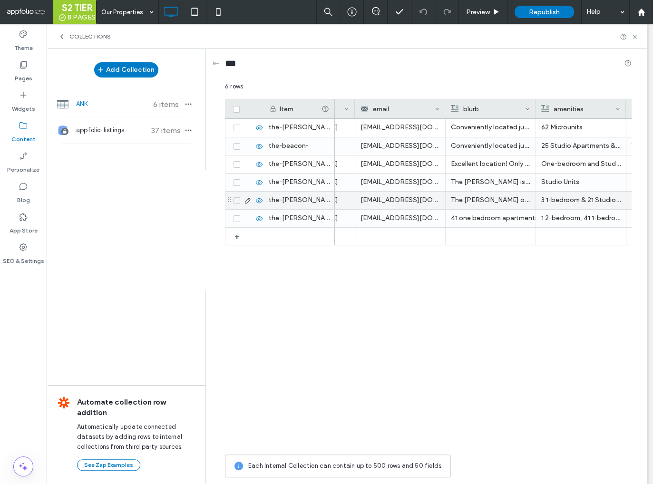
scroll to position [0, 252]
click at [486, 200] on p "The Graham offers six 1 bedroom apartments, 15 studio apartments. The Graham of…" at bounding box center [488, 200] width 79 height 17
click at [486, 200] on p "The Graham offers six 1 bedroom apartments, 15 studio apartments. The Graham of…" at bounding box center [489, 200] width 79 height 17
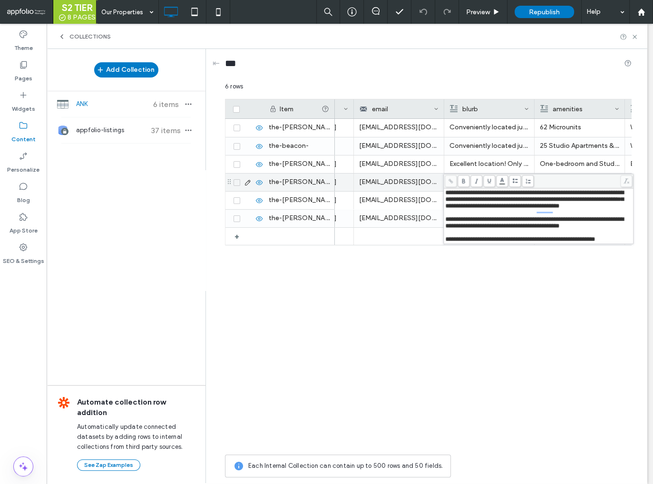
click at [406, 188] on div "info@residentproperties.us" at bounding box center [399, 183] width 90 height 18
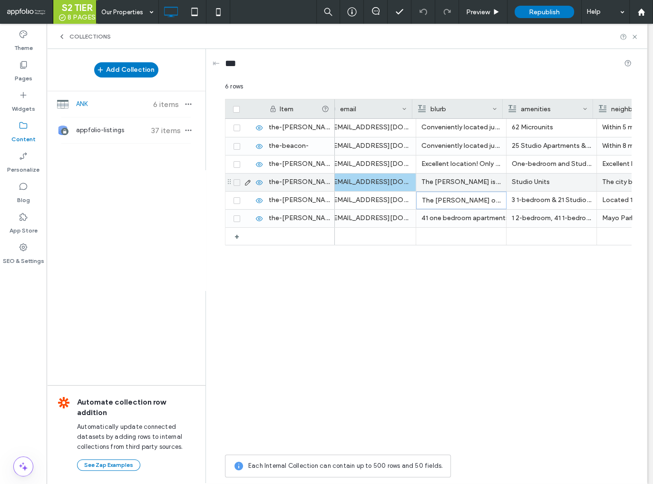
scroll to position [0, 279]
click at [533, 182] on p "Studio Units" at bounding box center [551, 182] width 79 height 17
click at [533, 182] on p "Studio Units" at bounding box center [552, 182] width 79 height 17
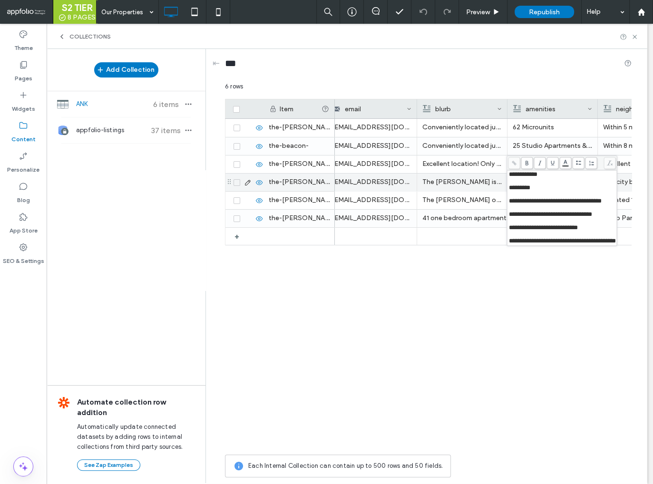
click at [515, 191] on span "*********" at bounding box center [518, 187] width 21 height 6
click at [510, 191] on span "*********" at bounding box center [518, 187] width 21 height 6
click at [483, 261] on div "The Parker info@residentproperties.us Security Deposit: 875 Within 5 minutes wa…" at bounding box center [483, 284] width 297 height 331
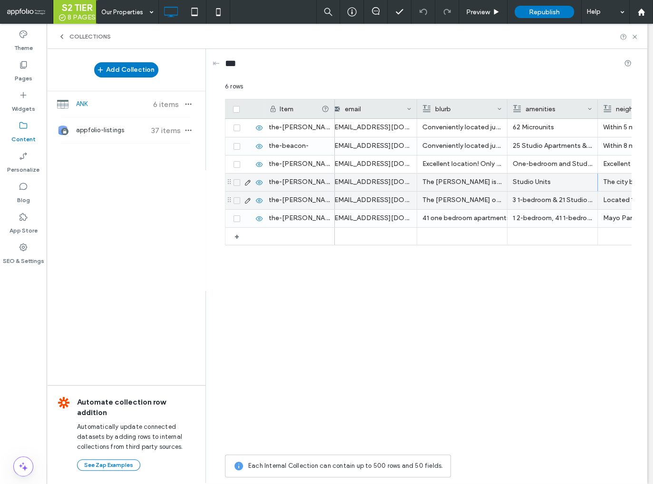
click at [531, 199] on p "3 1-bedroom & 21 Studio Apartments" at bounding box center [551, 200] width 79 height 17
click at [531, 199] on p "3 1-bedroom & 21 Studio Apartments" at bounding box center [552, 200] width 79 height 17
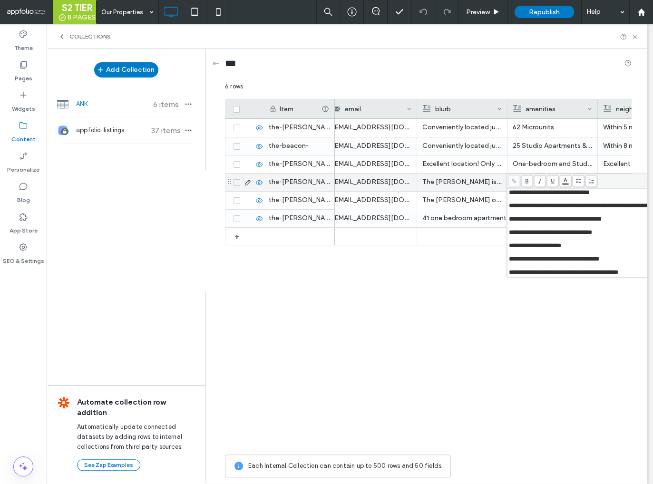
click at [523, 208] on span "**********" at bounding box center [590, 206] width 164 height 6
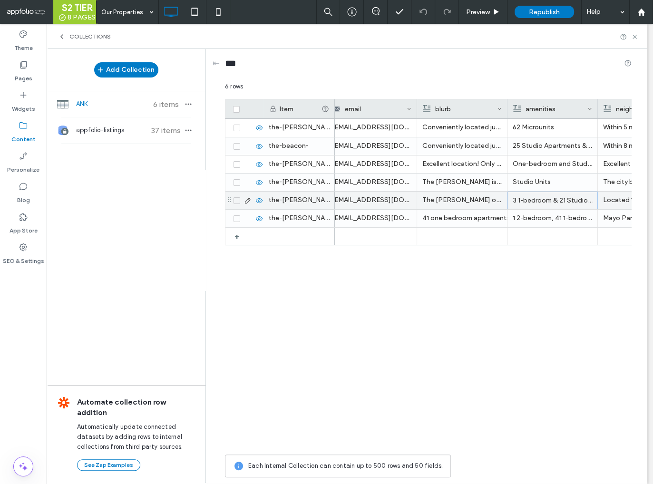
click at [554, 195] on p "3 1-bedroom & 21 Studio Apartments" at bounding box center [552, 200] width 79 height 17
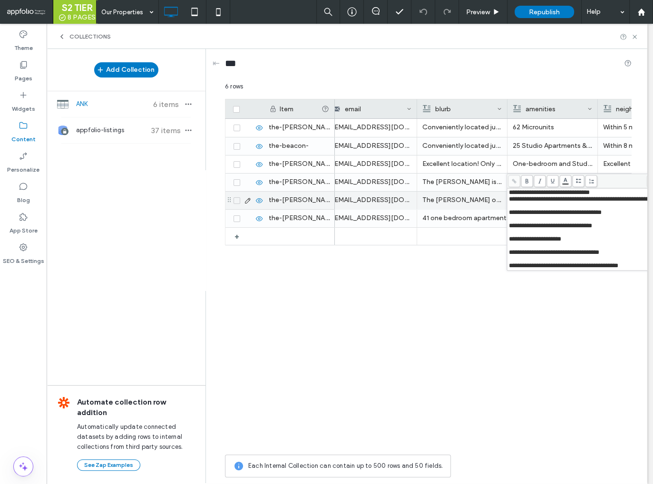
click at [508, 202] on span "**********" at bounding box center [583, 199] width 150 height 6
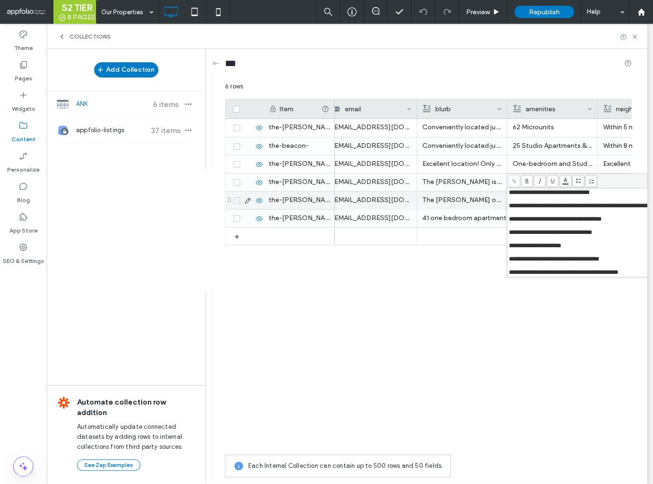
click at [500, 297] on div "The Parker info@residentproperties.us Security Deposit: 875 Within 5 minutes wa…" at bounding box center [483, 284] width 297 height 331
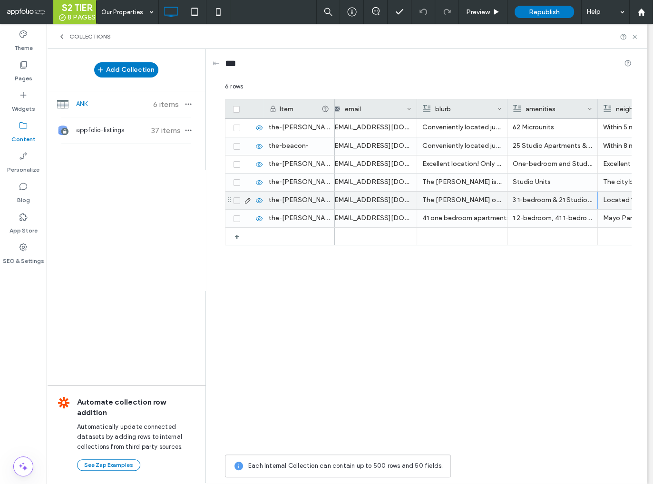
click at [533, 15] on span "Republish" at bounding box center [544, 12] width 31 height 8
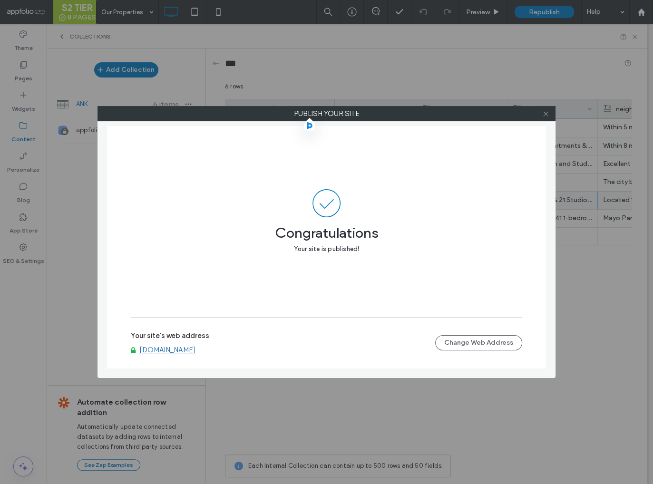
click at [547, 113] on icon at bounding box center [545, 113] width 7 height 7
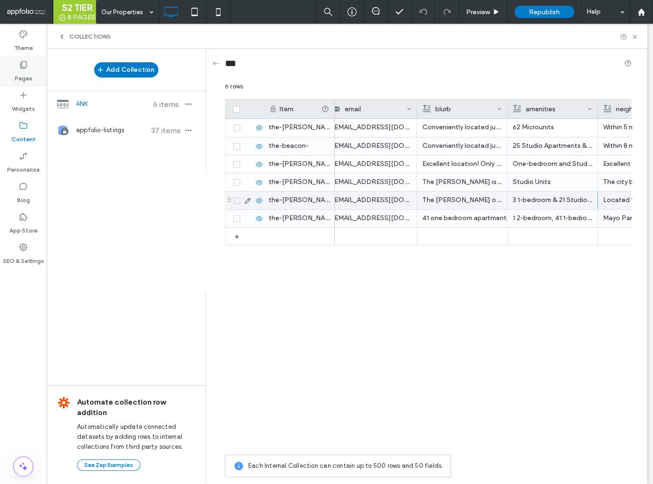
click at [25, 71] on label "Pages" at bounding box center [24, 75] width 18 height 13
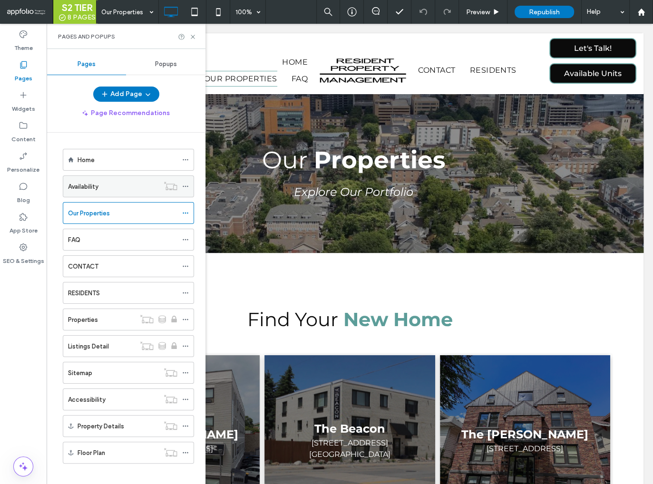
click at [91, 185] on label "Availability" at bounding box center [83, 186] width 30 height 17
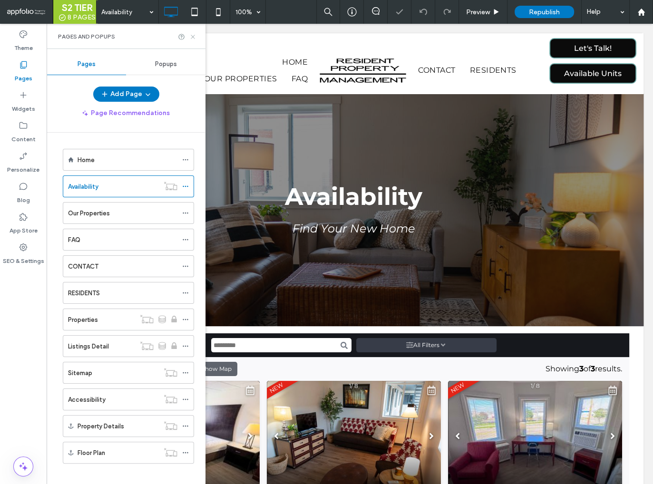
click at [191, 37] on use at bounding box center [193, 37] width 4 height 4
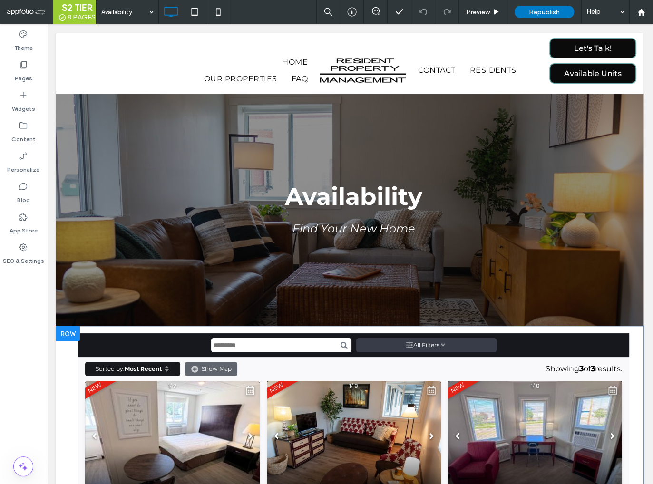
click at [71, 334] on div at bounding box center [68, 333] width 24 height 15
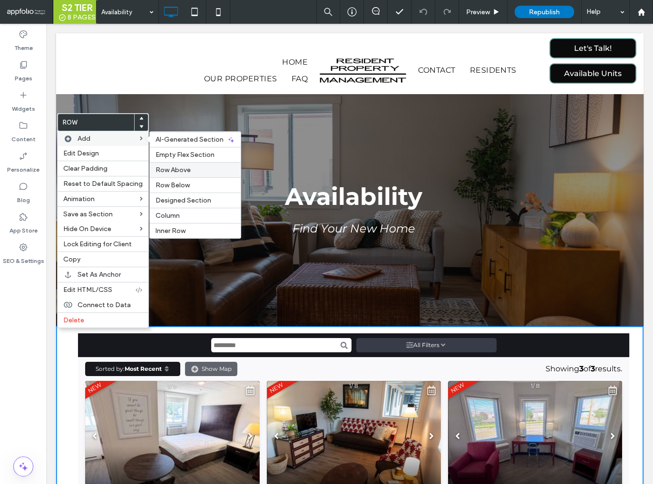
click at [173, 166] on span "Row Above" at bounding box center [172, 170] width 35 height 8
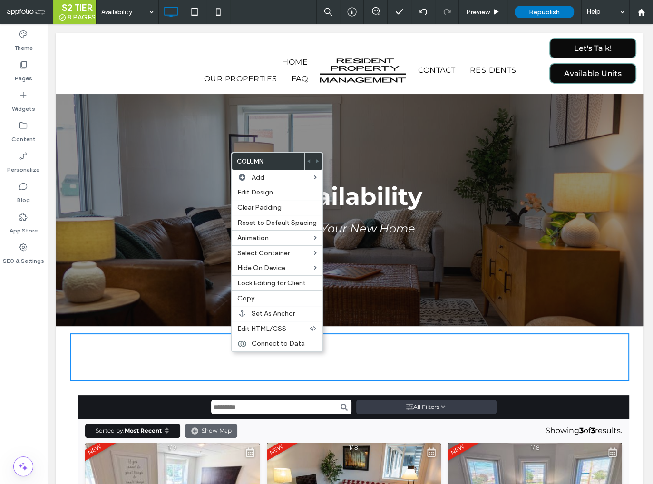
click at [218, 350] on div "Click To Paste Click To Paste" at bounding box center [349, 357] width 559 height 48
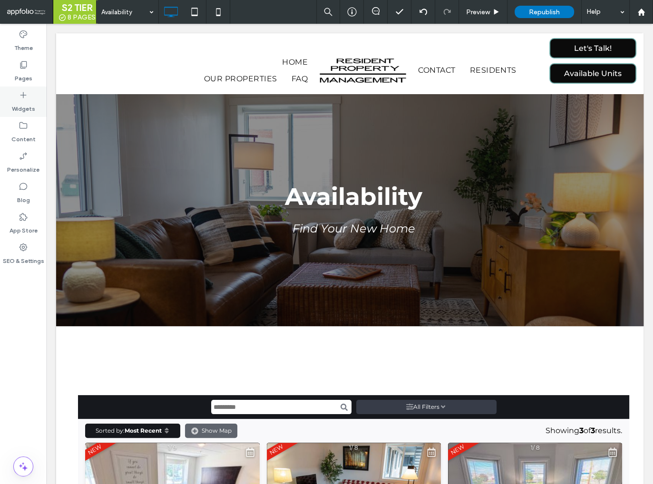
click at [16, 93] on div "Widgets" at bounding box center [23, 102] width 47 height 30
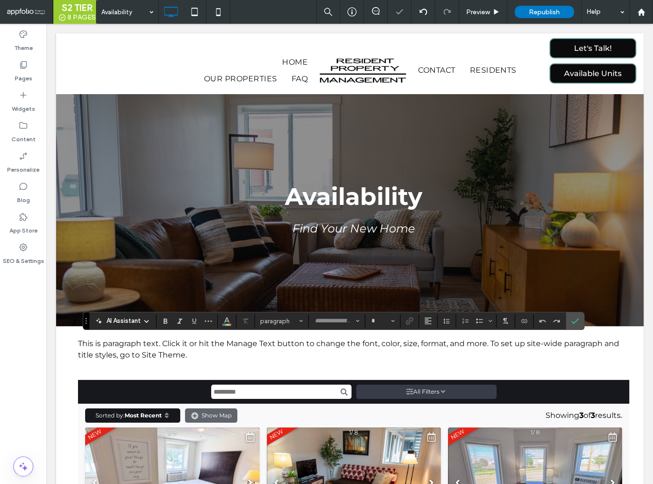
type input "**********"
type input "**"
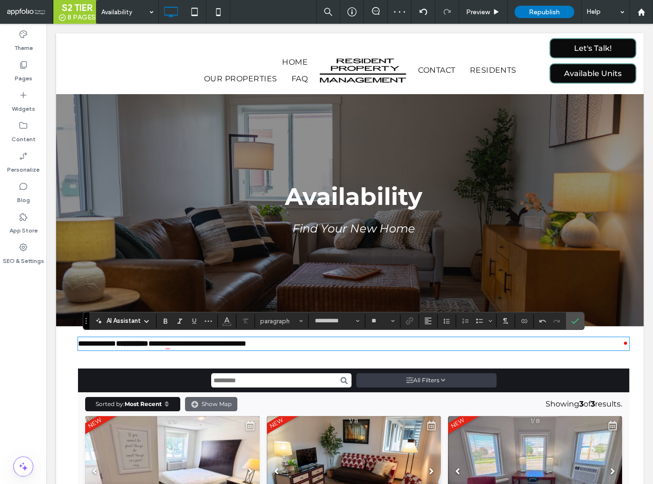
click at [246, 344] on span "**********" at bounding box center [197, 343] width 98 height 7
click at [426, 316] on span "Alignment" at bounding box center [428, 321] width 8 height 12
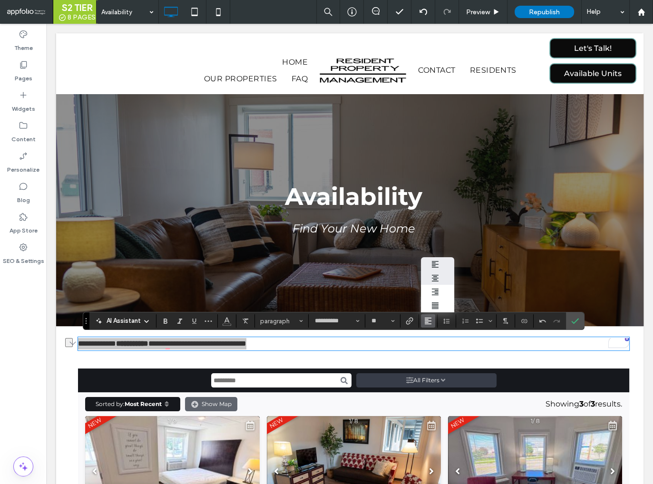
click at [432, 280] on icon "ui.textEditor.alignment.center" at bounding box center [435, 278] width 8 height 8
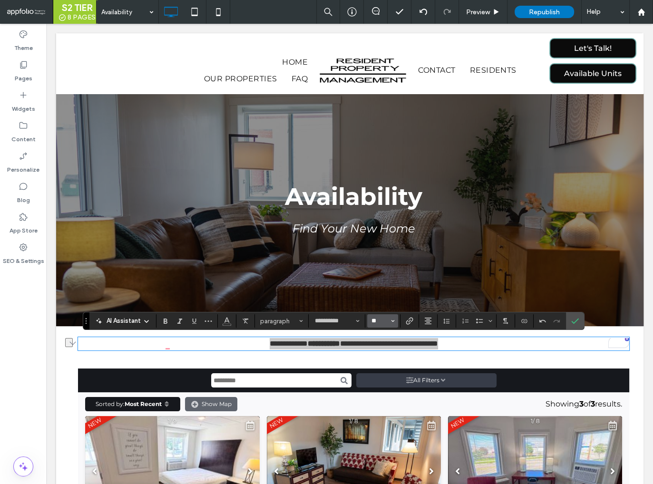
click at [386, 322] on input "**" at bounding box center [379, 321] width 19 height 8
type input "**"
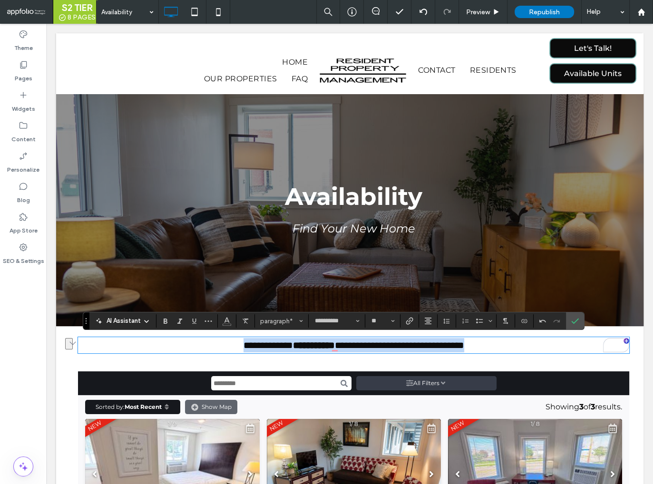
click at [342, 341] on span "**********" at bounding box center [399, 345] width 129 height 10
drag, startPoint x: 281, startPoint y: 346, endPoint x: 329, endPoint y: 348, distance: 48.5
click at [329, 348] on p "**********" at bounding box center [353, 345] width 551 height 14
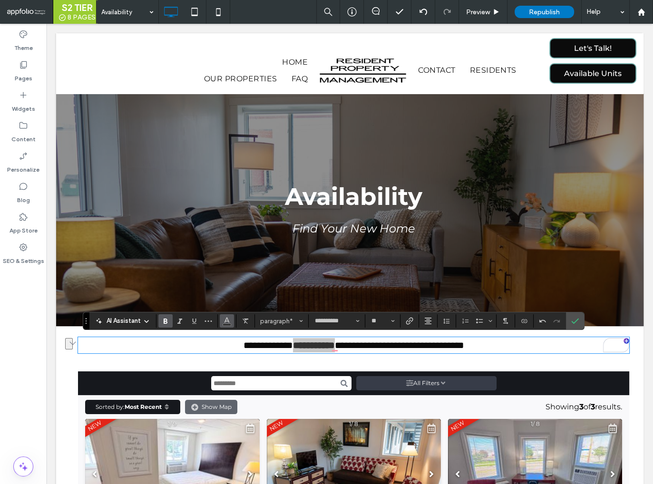
click at [224, 321] on use "Color" at bounding box center [226, 320] width 5 height 5
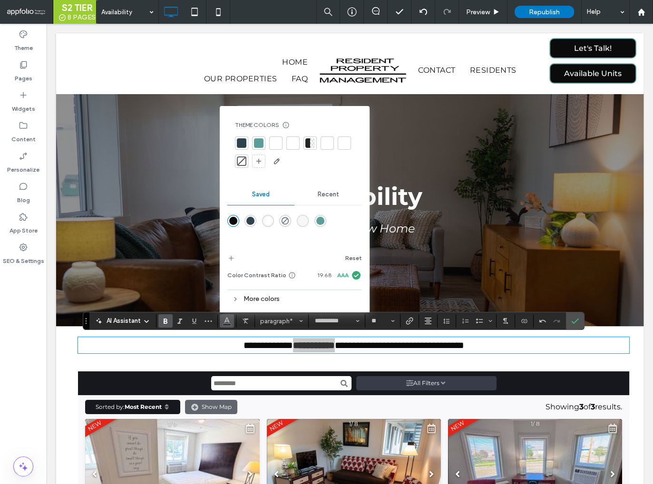
click at [259, 144] on div at bounding box center [259, 143] width 10 height 10
click at [575, 322] on icon "Confirm" at bounding box center [575, 321] width 8 height 8
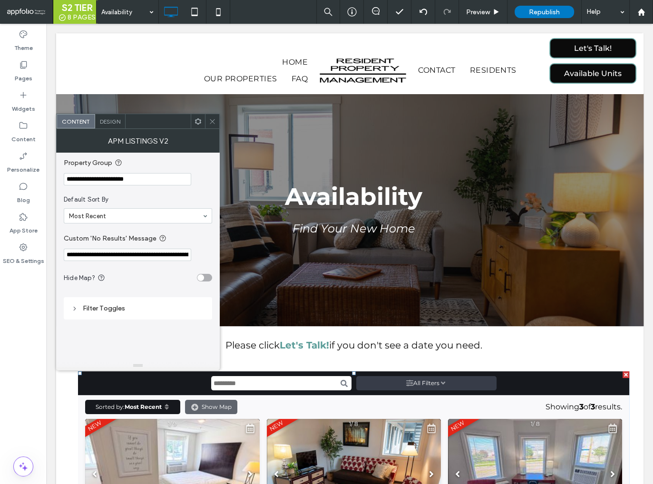
click at [212, 121] on use at bounding box center [212, 121] width 5 height 5
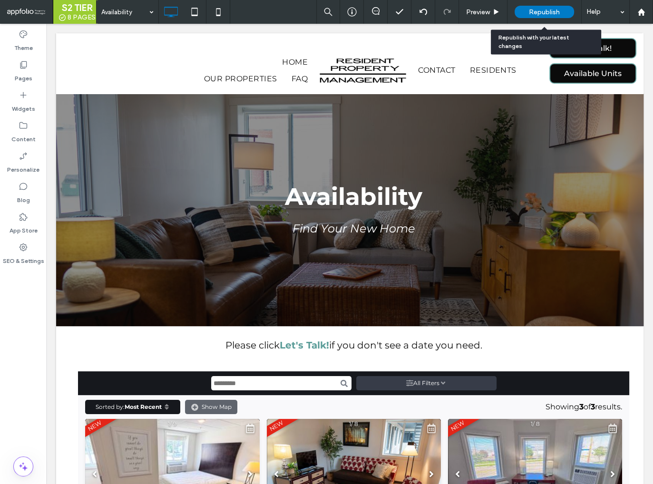
click at [535, 12] on span "Republish" at bounding box center [544, 12] width 31 height 8
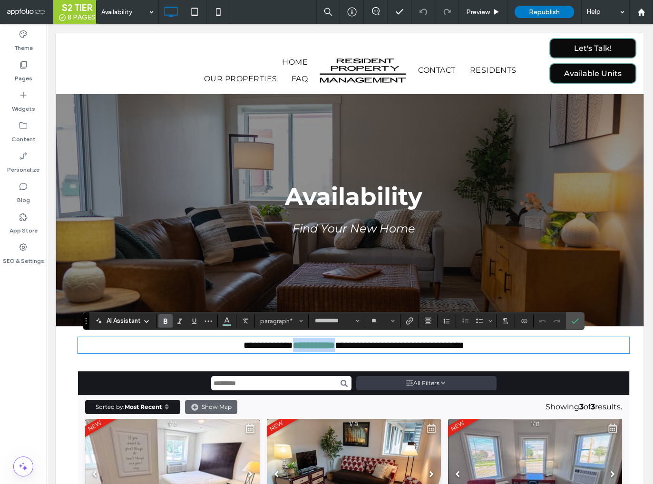
click at [329, 345] on p "**********" at bounding box center [353, 345] width 551 height 14
click at [408, 320] on use "Link" at bounding box center [409, 320] width 7 height 7
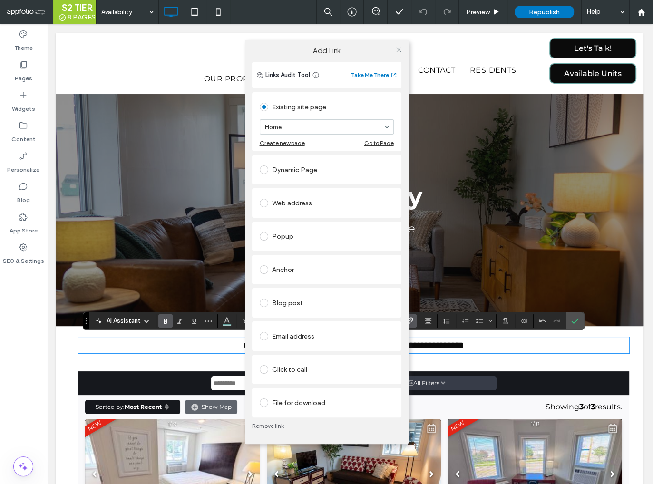
click at [287, 273] on div "Anchor" at bounding box center [327, 269] width 134 height 15
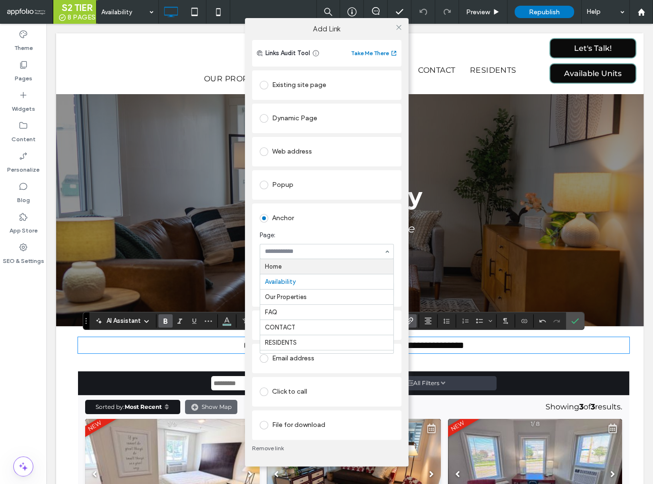
click at [292, 237] on span "Page:" at bounding box center [325, 236] width 130 height 10
click at [398, 28] on use at bounding box center [398, 27] width 5 height 5
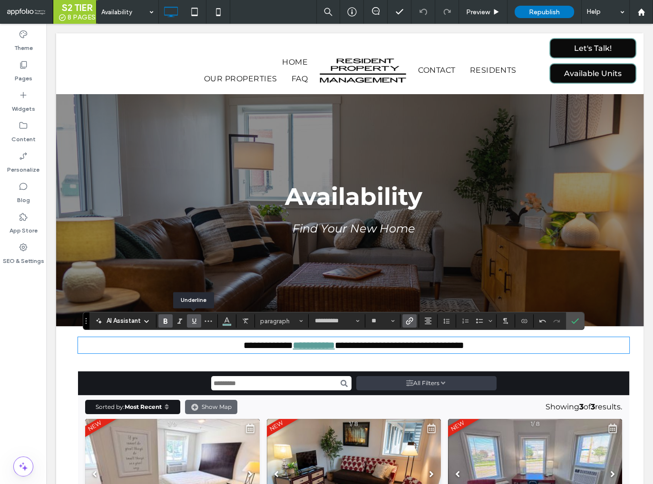
click at [192, 322] on icon "Underline" at bounding box center [194, 321] width 8 height 8
click at [571, 321] on icon "Confirm" at bounding box center [575, 321] width 8 height 8
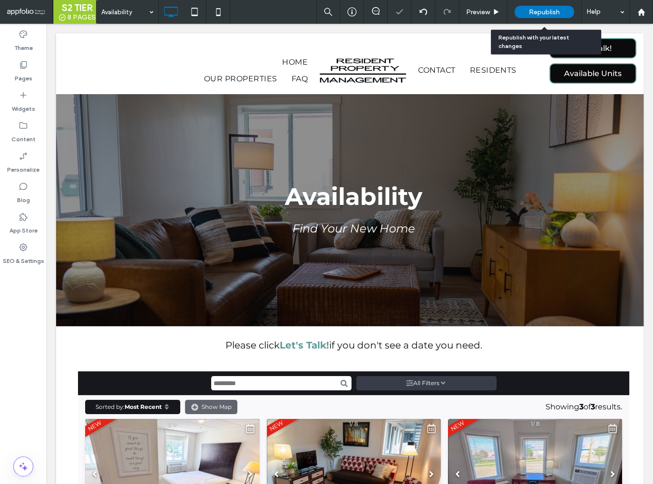
click at [527, 10] on div "Republish" at bounding box center [543, 12] width 59 height 12
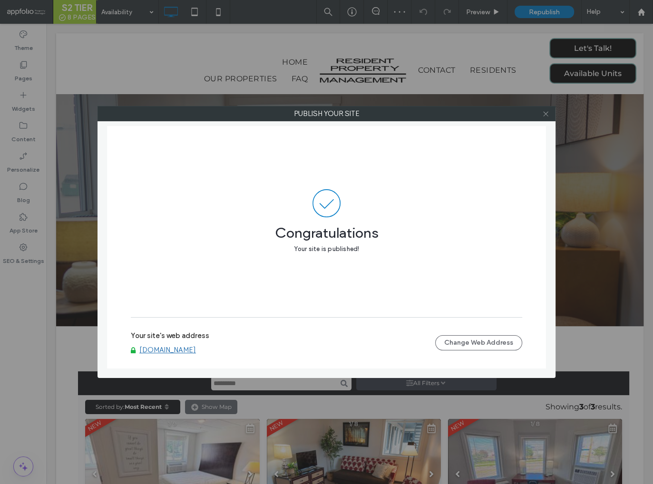
click at [547, 115] on use at bounding box center [545, 113] width 5 height 5
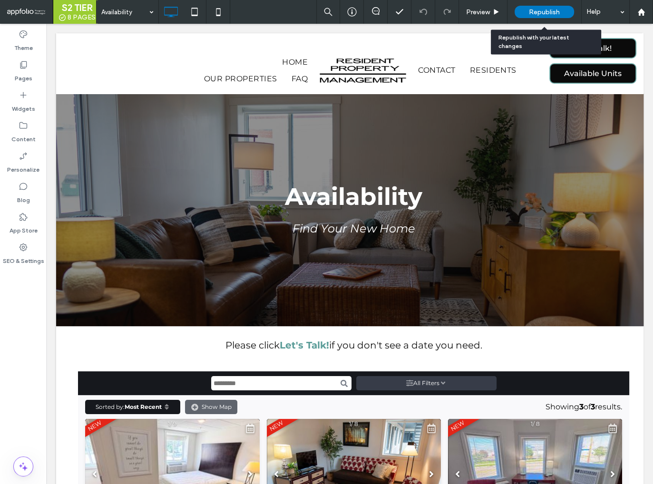
click at [536, 14] on span "Republish" at bounding box center [544, 12] width 31 height 8
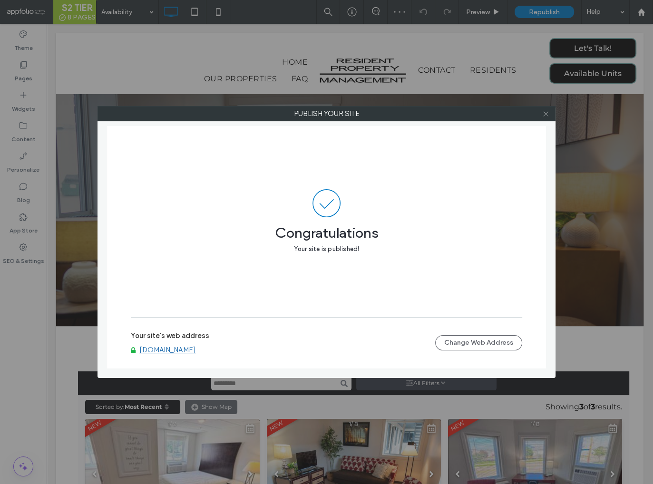
click at [543, 116] on icon at bounding box center [545, 113] width 7 height 7
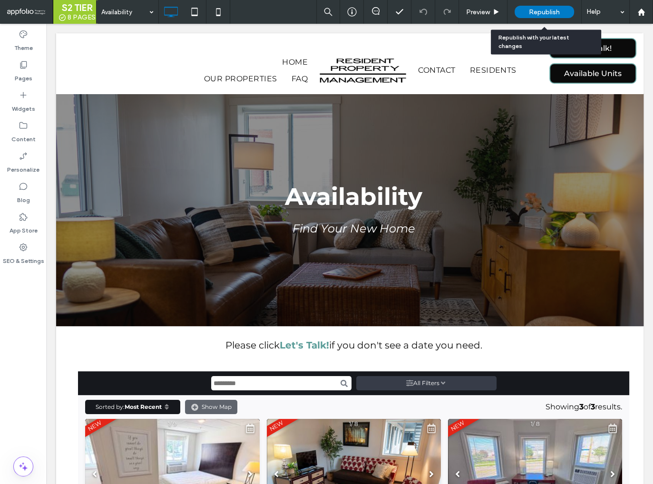
click at [532, 10] on span "Republish" at bounding box center [544, 12] width 31 height 8
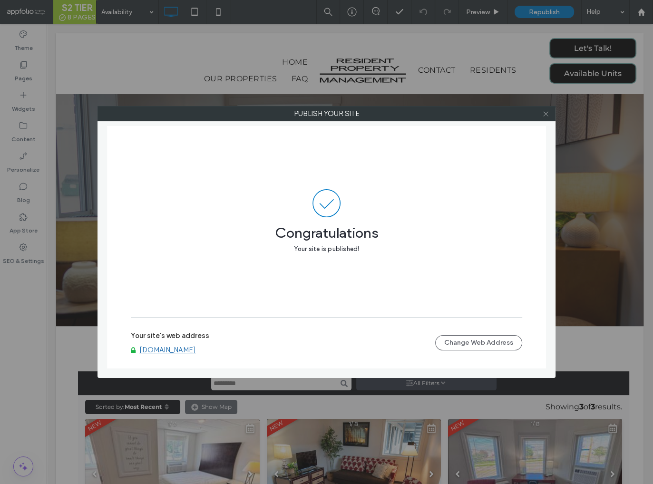
click at [543, 112] on use at bounding box center [545, 113] width 5 height 5
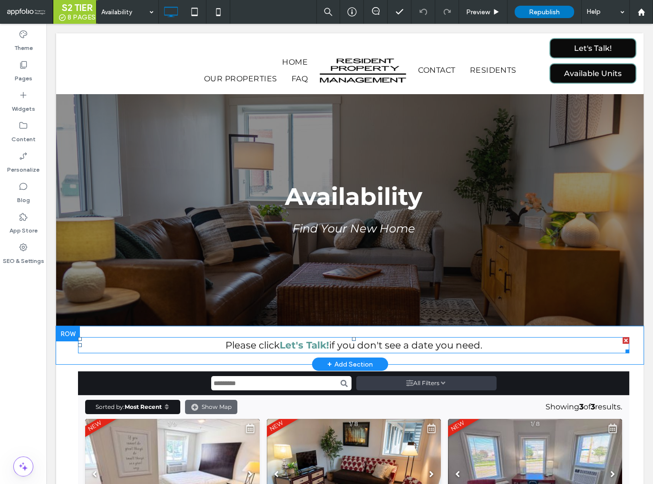
click at [285, 346] on strong "Let's Talk!" at bounding box center [304, 344] width 49 height 11
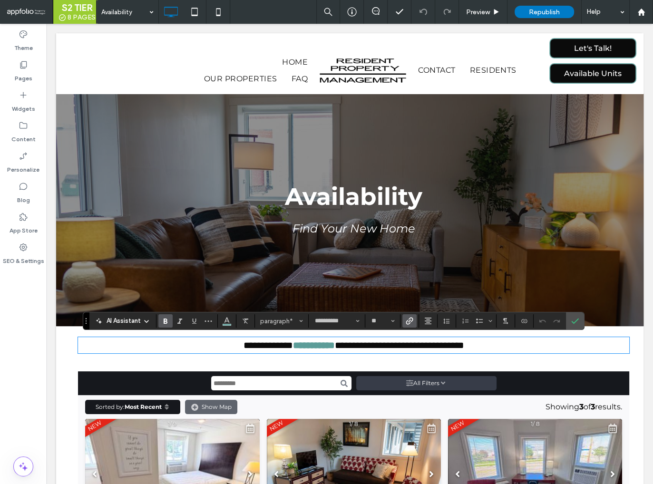
click at [293, 345] on strong "**********" at bounding box center [314, 345] width 42 height 10
drag, startPoint x: 281, startPoint y: 347, endPoint x: 329, endPoint y: 346, distance: 48.0
click at [329, 346] on p "**********" at bounding box center [353, 345] width 551 height 14
click at [406, 321] on icon "Link" at bounding box center [410, 321] width 8 height 8
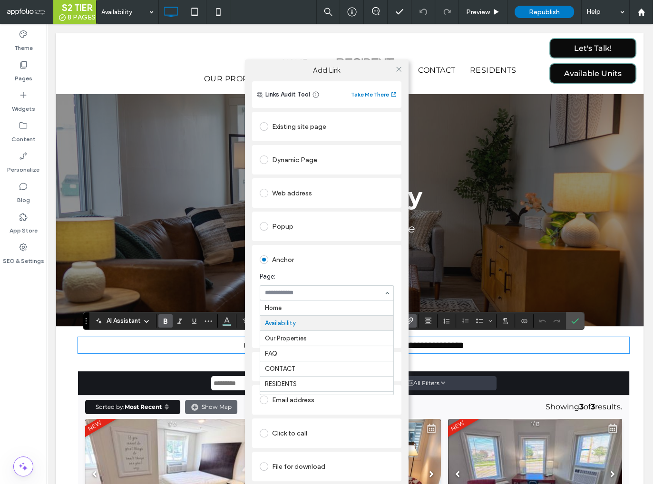
scroll to position [15, 0]
click at [397, 69] on icon at bounding box center [398, 69] width 7 height 7
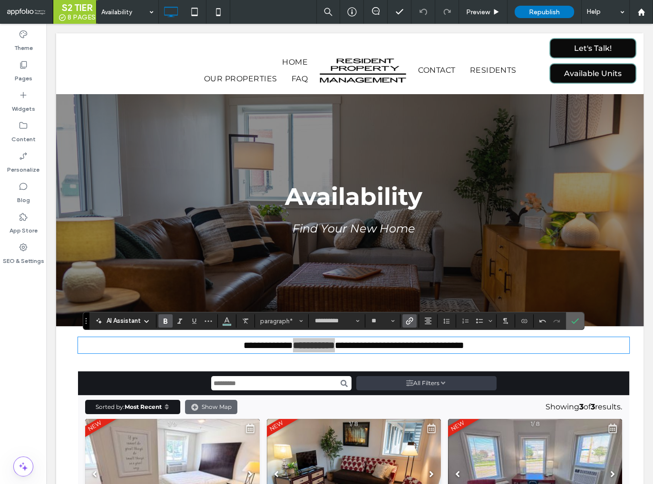
click at [571, 322] on use "Confirm" at bounding box center [575, 321] width 8 height 6
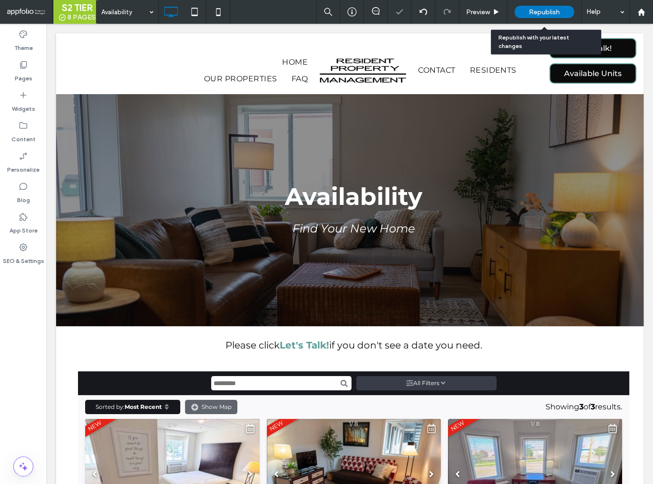
click at [536, 15] on span "Republish" at bounding box center [544, 12] width 31 height 8
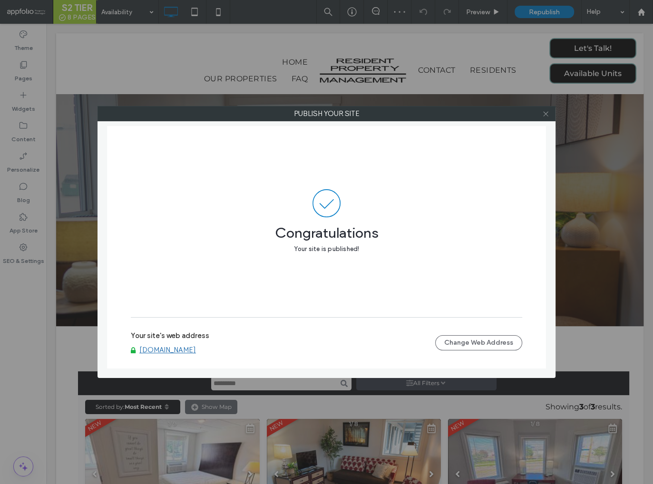
click at [544, 116] on icon at bounding box center [545, 113] width 7 height 7
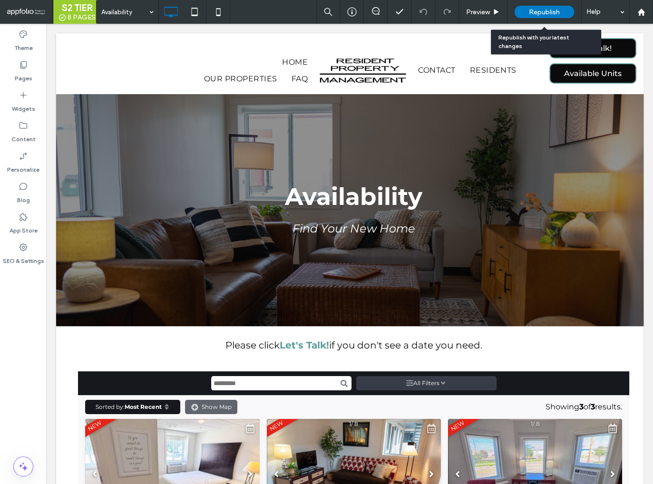
click at [546, 13] on span "Republish" at bounding box center [544, 12] width 31 height 8
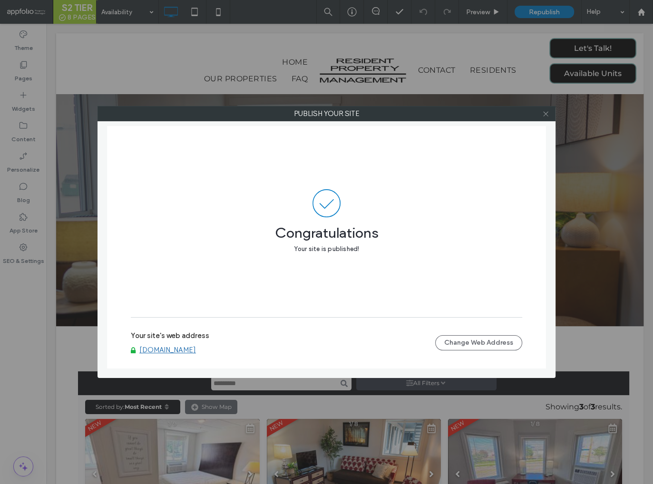
click at [546, 116] on icon at bounding box center [545, 113] width 7 height 7
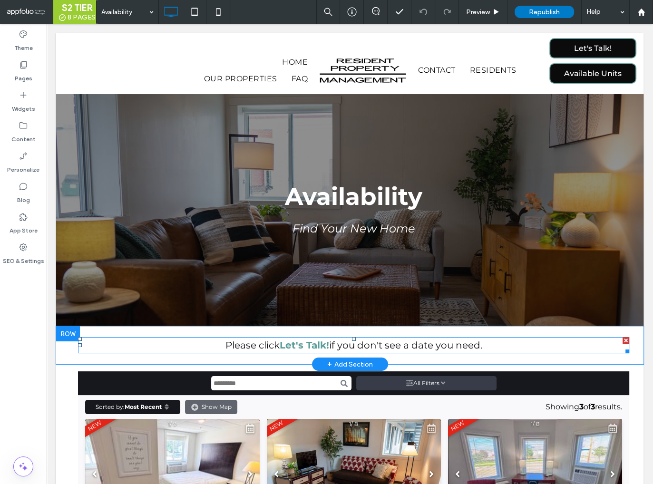
click at [303, 343] on strong "Let's Talk!" at bounding box center [304, 344] width 49 height 11
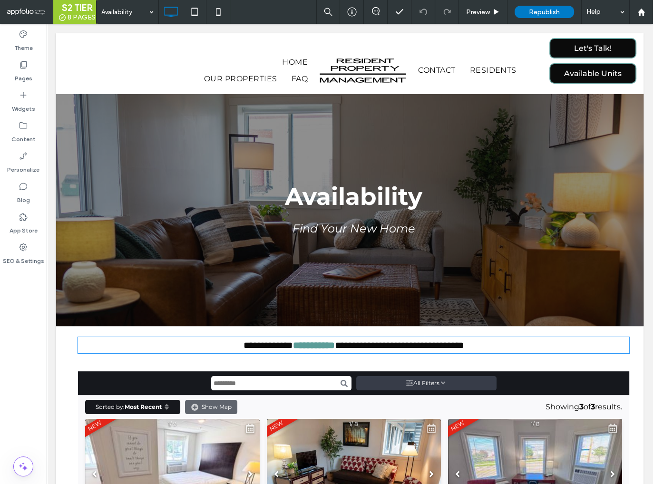
type input "**********"
type input "**"
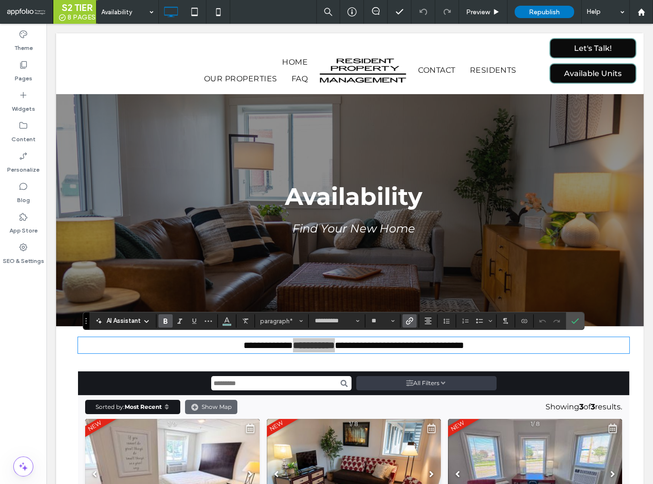
click at [406, 325] on span "Link" at bounding box center [408, 320] width 4 height 13
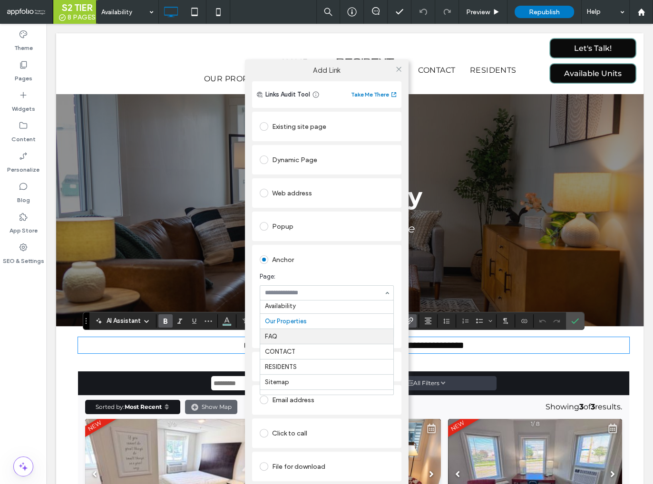
scroll to position [0, 0]
click at [397, 69] on icon at bounding box center [398, 69] width 7 height 7
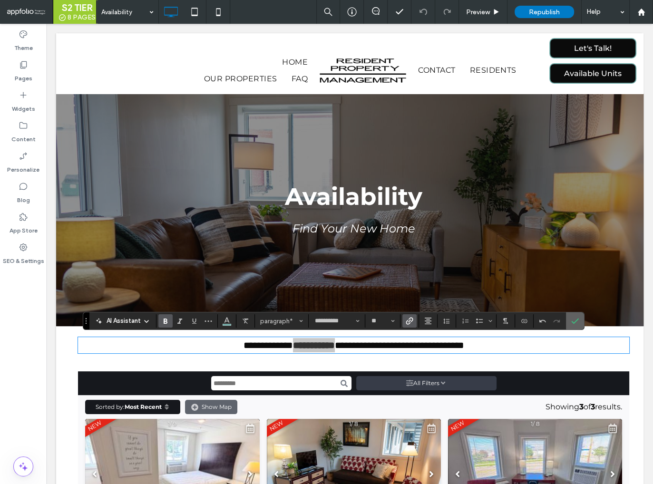
click at [572, 320] on icon "Confirm" at bounding box center [575, 321] width 8 height 8
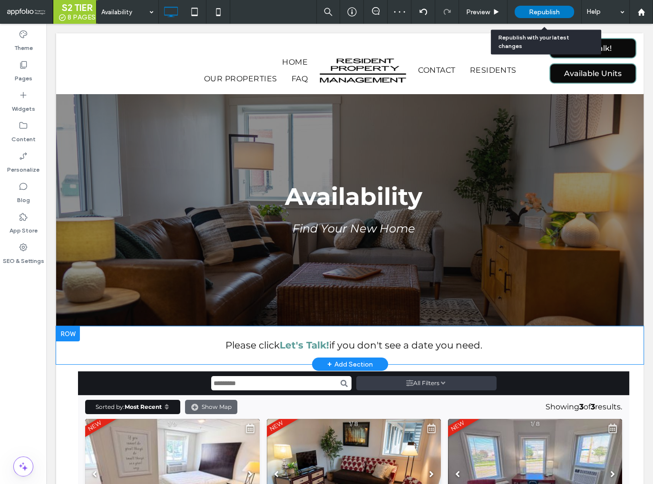
click at [543, 12] on span "Republish" at bounding box center [544, 12] width 31 height 8
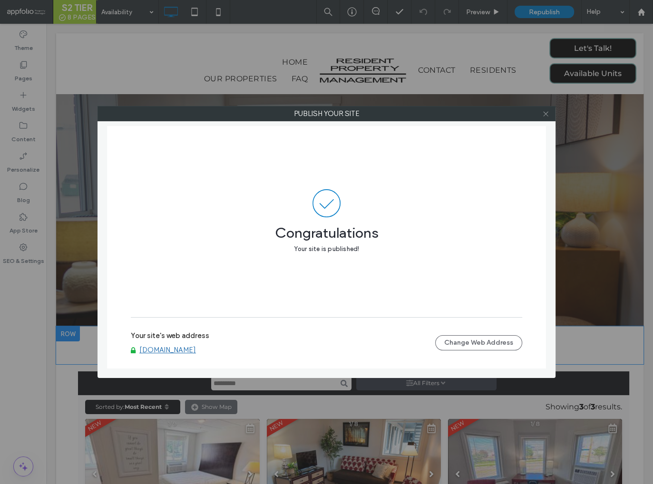
click at [544, 114] on use at bounding box center [545, 113] width 5 height 5
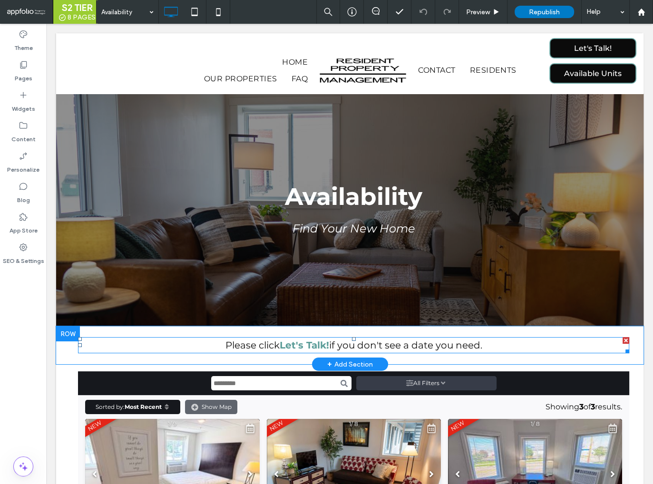
click at [301, 346] on strong "Let's Talk!" at bounding box center [304, 344] width 49 height 11
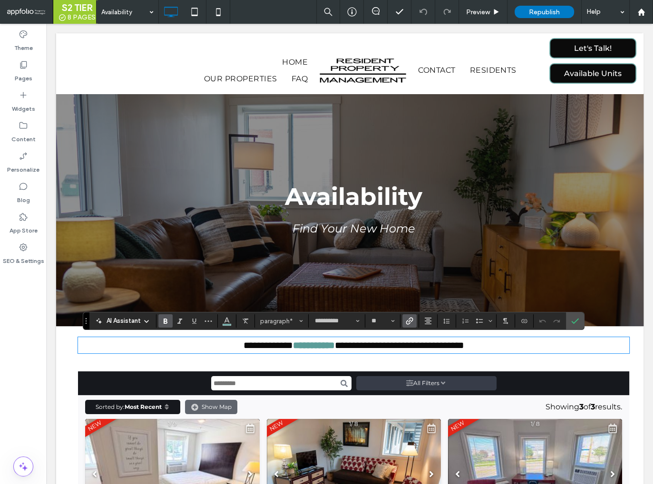
click at [413, 323] on label "Link" at bounding box center [409, 320] width 14 height 13
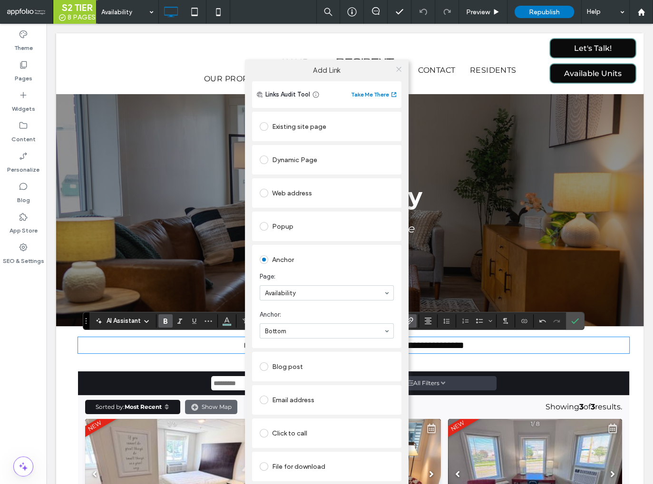
click at [397, 67] on icon at bounding box center [398, 69] width 7 height 7
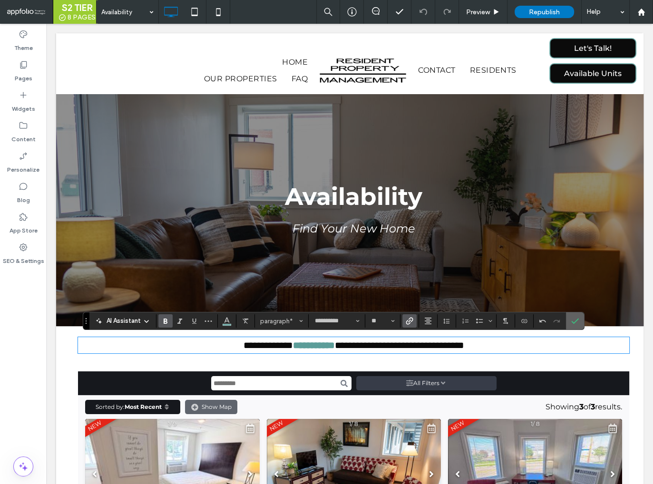
click at [573, 323] on icon "Confirm" at bounding box center [575, 321] width 8 height 8
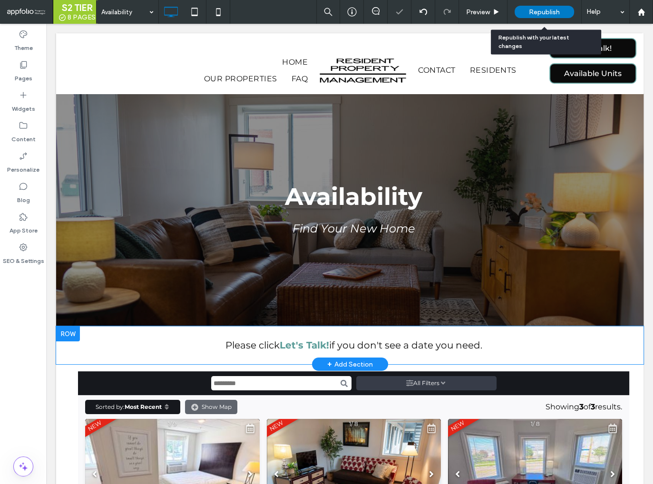
click at [533, 10] on span "Republish" at bounding box center [544, 12] width 31 height 8
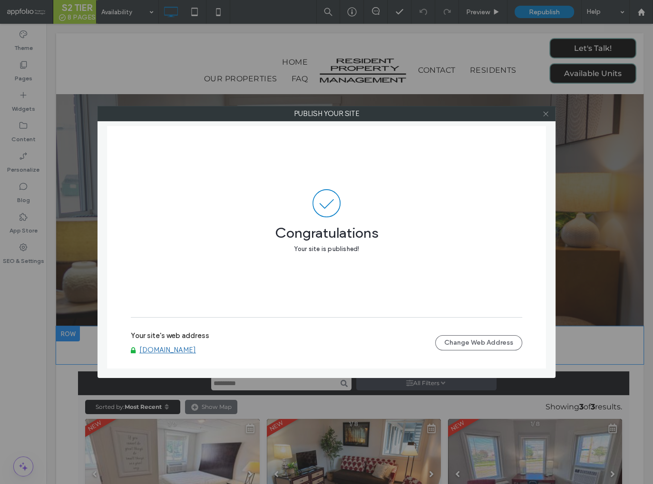
click at [545, 112] on icon at bounding box center [545, 113] width 7 height 7
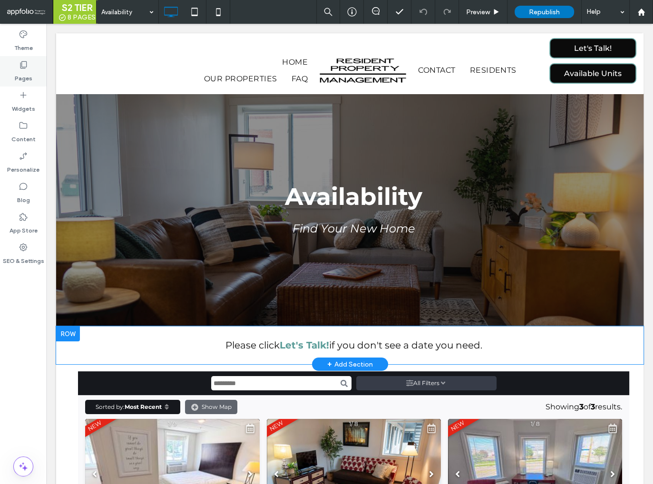
click at [24, 69] on icon at bounding box center [24, 65] width 10 height 10
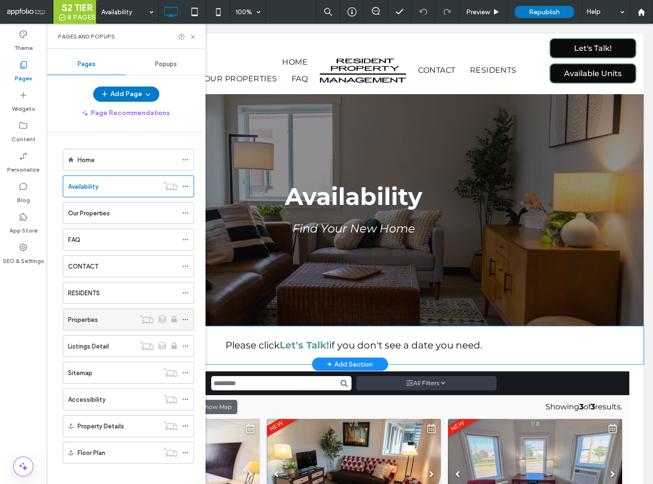
click at [92, 315] on label "Properties" at bounding box center [83, 319] width 30 height 17
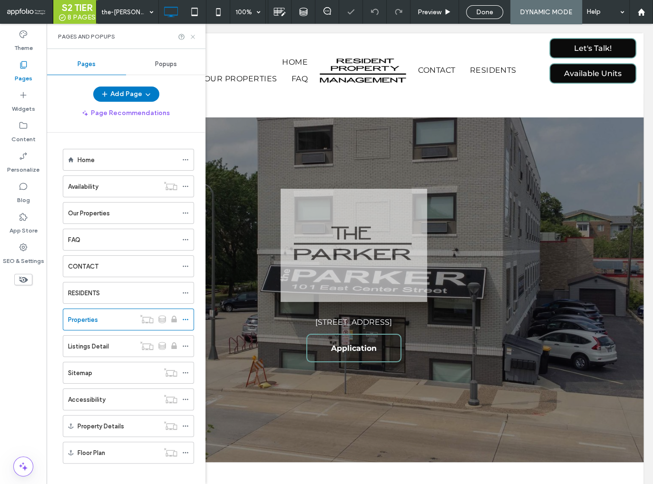
click at [194, 35] on icon at bounding box center [192, 36] width 7 height 7
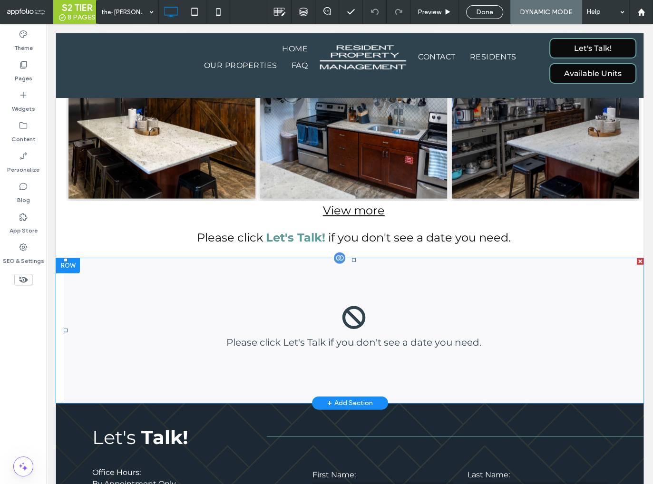
scroll to position [2020, 0]
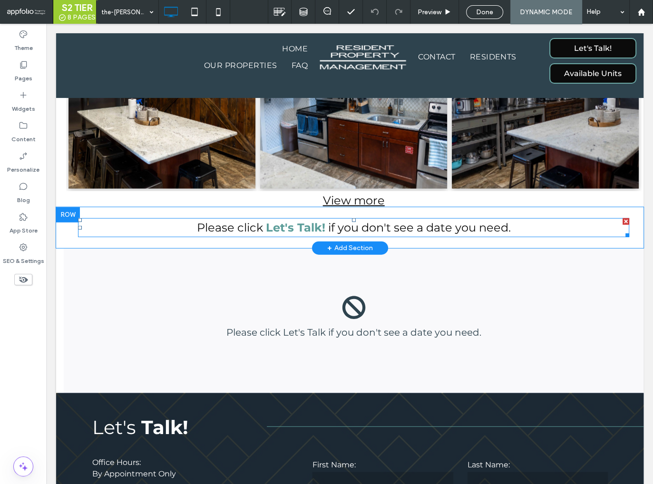
click at [275, 221] on strong "Let's Talk!" at bounding box center [295, 228] width 59 height 14
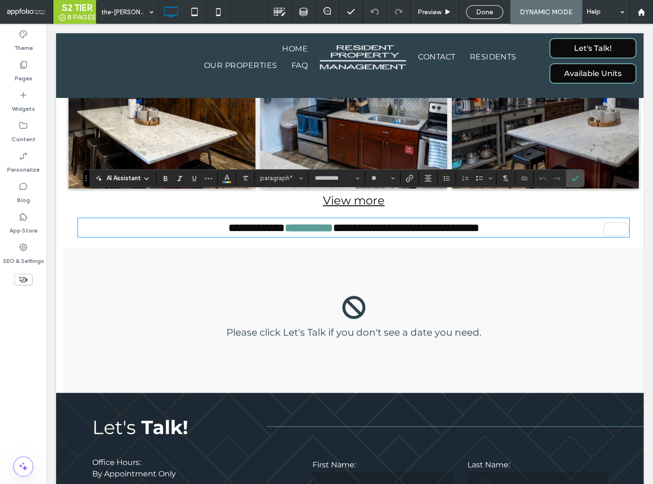
click at [285, 222] on strong "**********" at bounding box center [309, 227] width 48 height 11
drag, startPoint x: 267, startPoint y: 204, endPoint x: 323, endPoint y: 205, distance: 56.1
click at [323, 222] on strong "**********" at bounding box center [309, 227] width 48 height 11
copy strong "**********"
click at [406, 178] on icon "Link" at bounding box center [410, 178] width 8 height 8
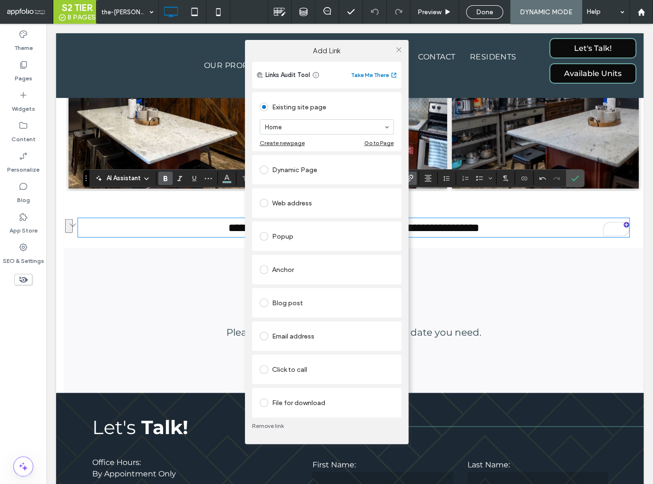
click at [287, 273] on div "Anchor" at bounding box center [327, 269] width 134 height 15
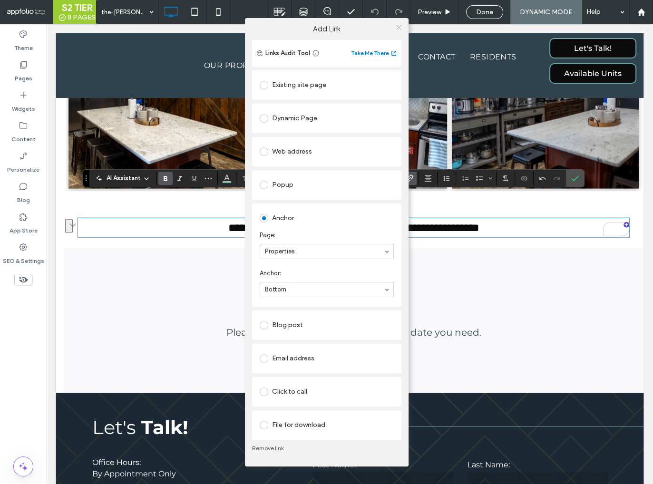
click at [400, 25] on icon at bounding box center [398, 27] width 7 height 7
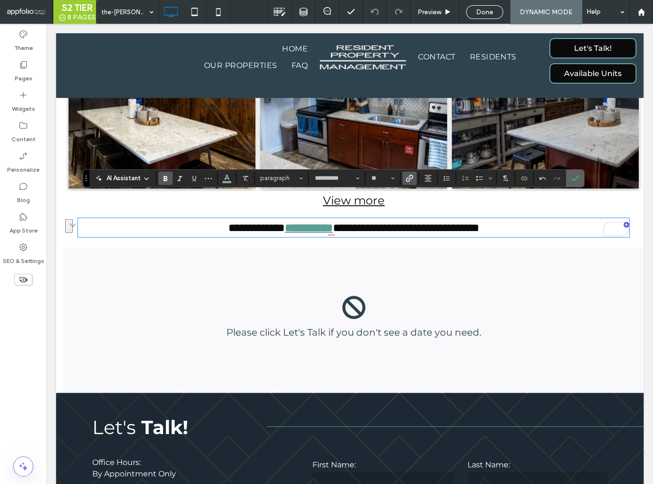
click at [571, 178] on icon "Confirm" at bounding box center [575, 178] width 8 height 8
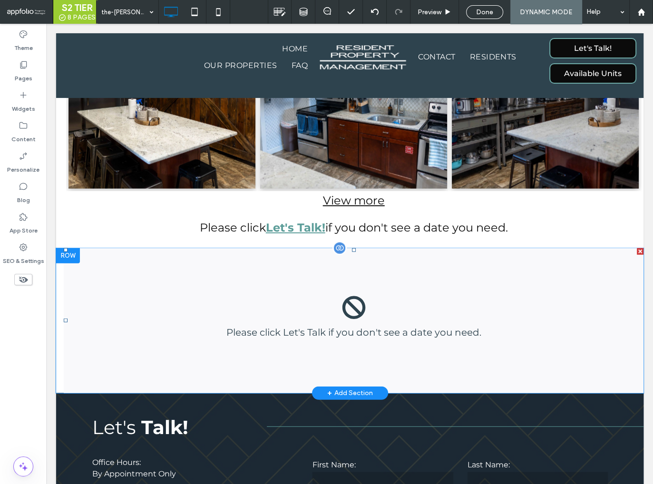
click at [297, 311] on span at bounding box center [354, 320] width 580 height 145
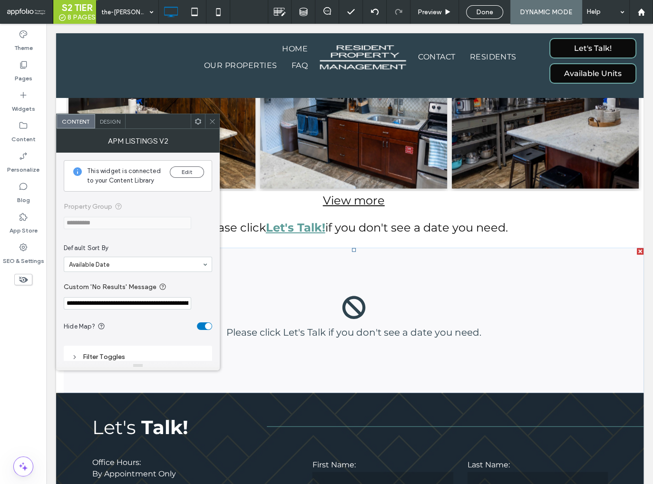
click at [125, 302] on input "**********" at bounding box center [127, 303] width 127 height 12
click at [210, 119] on use at bounding box center [212, 121] width 5 height 5
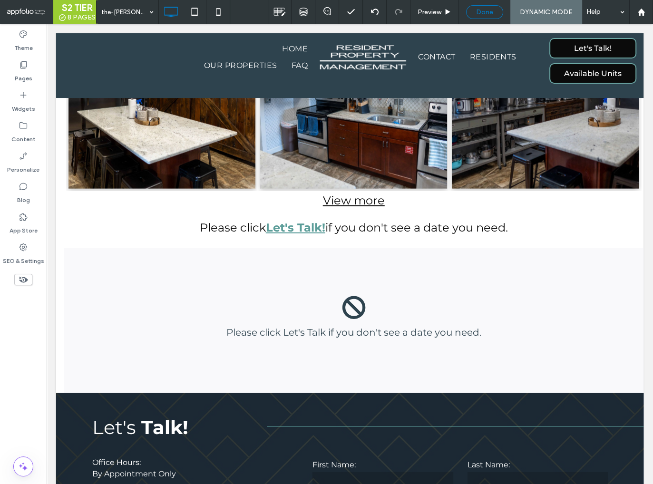
click at [487, 16] on div "Done" at bounding box center [484, 12] width 37 height 14
click at [483, 12] on span "Done" at bounding box center [484, 12] width 17 height 8
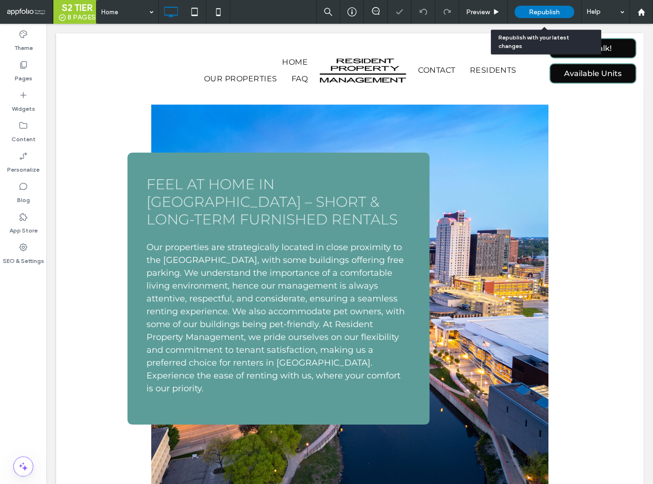
click at [543, 16] on div "Republish" at bounding box center [543, 12] width 59 height 12
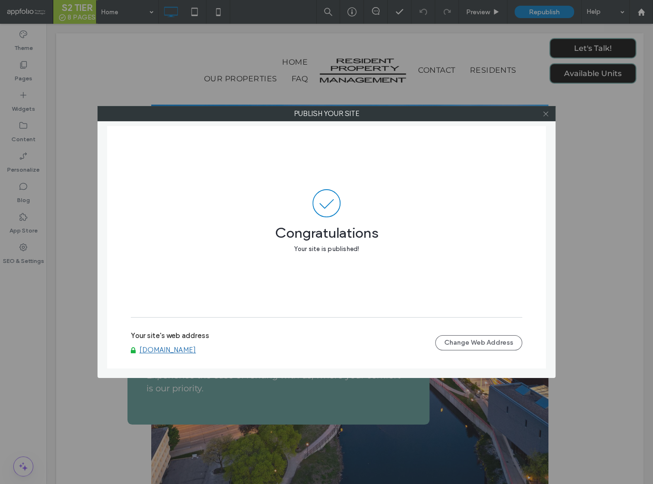
click at [545, 113] on use at bounding box center [545, 113] width 5 height 5
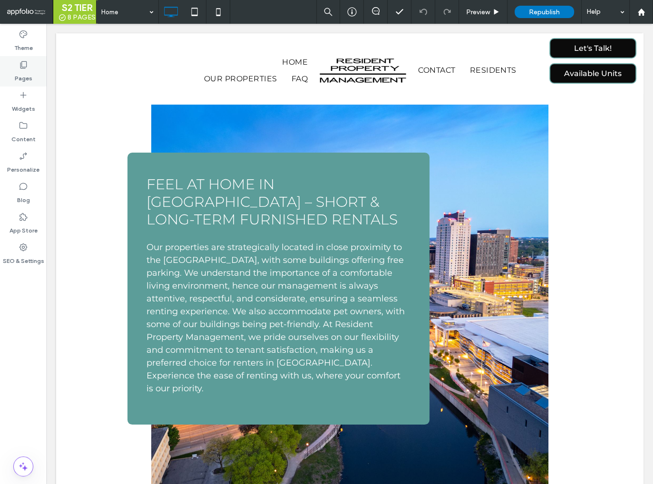
click at [17, 59] on div "Pages" at bounding box center [23, 71] width 47 height 30
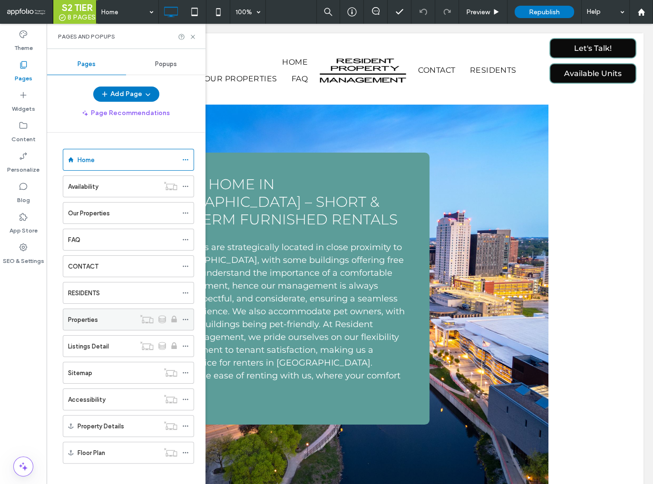
click at [91, 322] on label "Properties" at bounding box center [83, 319] width 30 height 17
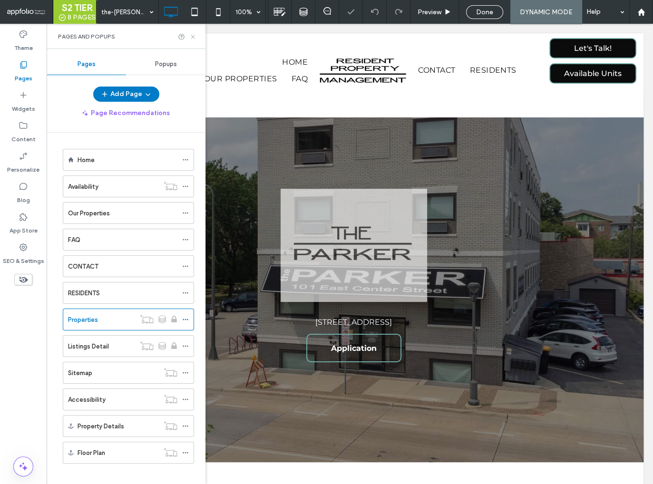
click at [192, 36] on icon at bounding box center [192, 36] width 7 height 7
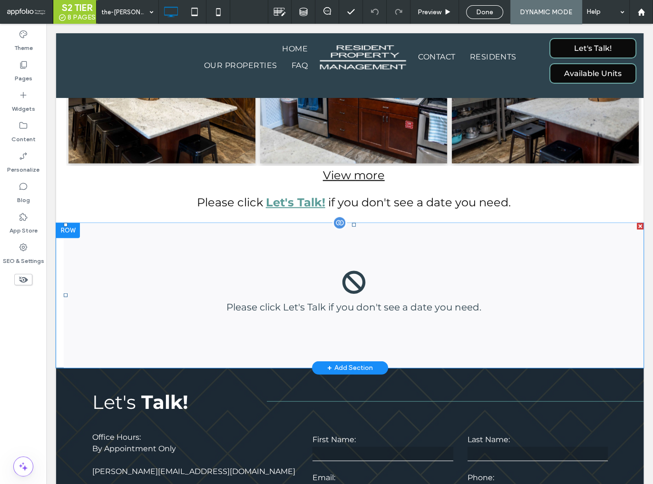
scroll to position [2001, 0]
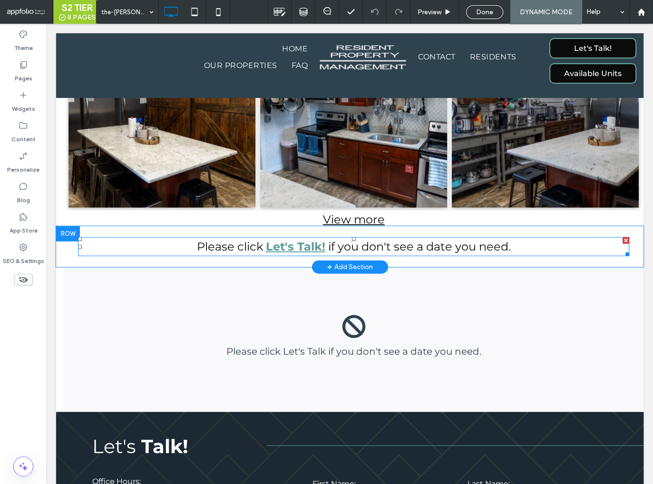
click at [302, 240] on strong "Let's Talk!" at bounding box center [295, 247] width 59 height 14
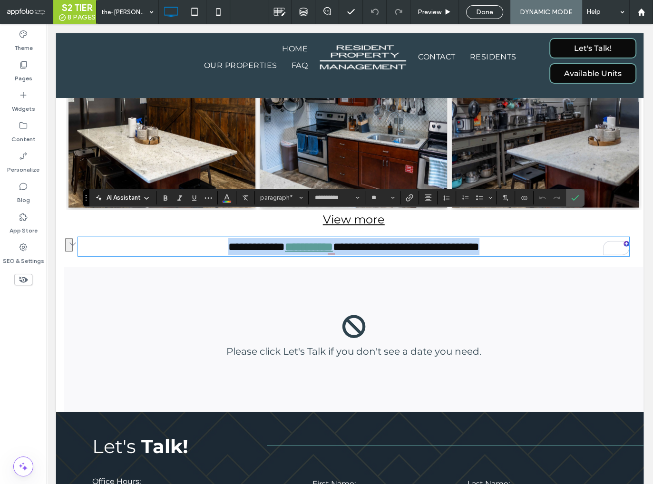
click at [285, 241] on strong "**********" at bounding box center [309, 246] width 48 height 11
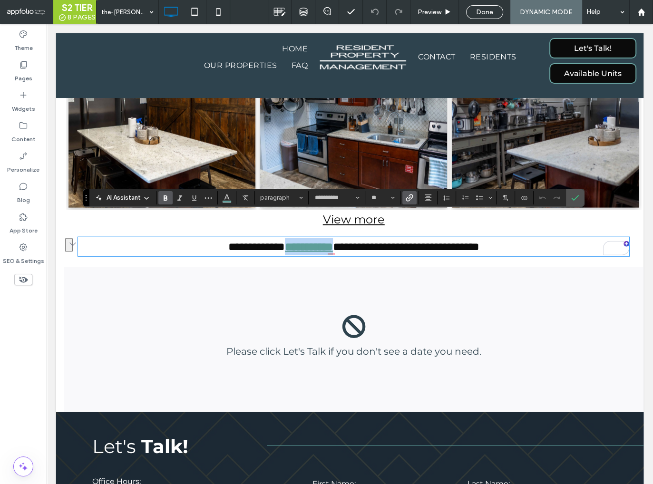
drag, startPoint x: 266, startPoint y: 226, endPoint x: 325, endPoint y: 225, distance: 59.0
click at [325, 238] on p "**********" at bounding box center [353, 246] width 551 height 17
click at [408, 200] on use "Link" at bounding box center [409, 197] width 7 height 7
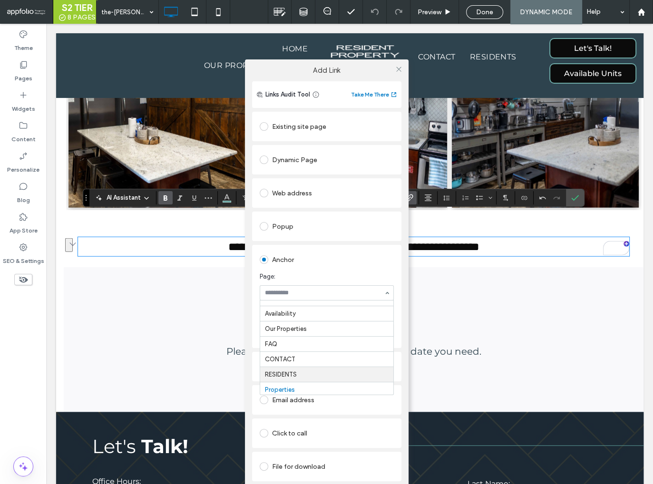
scroll to position [0, 0]
click at [305, 293] on input at bounding box center [324, 293] width 119 height 7
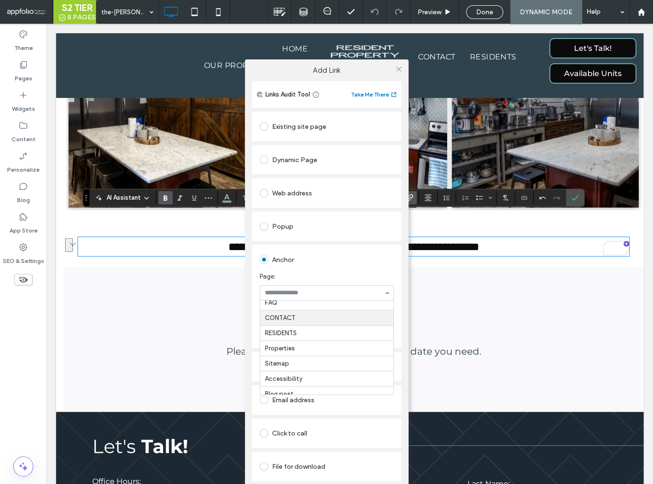
scroll to position [58, 0]
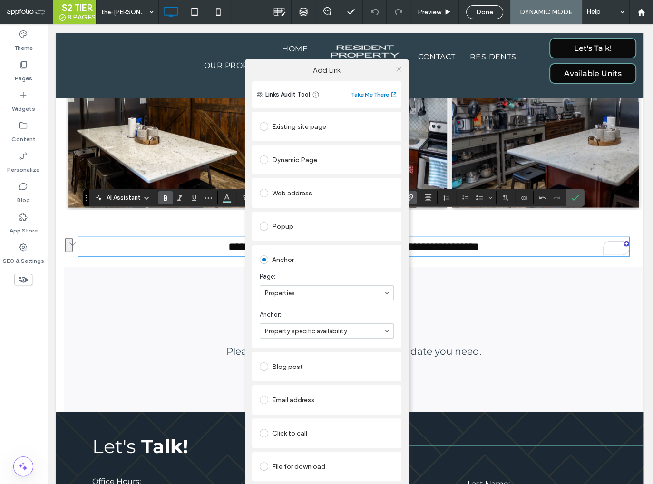
click at [400, 68] on icon at bounding box center [398, 69] width 7 height 7
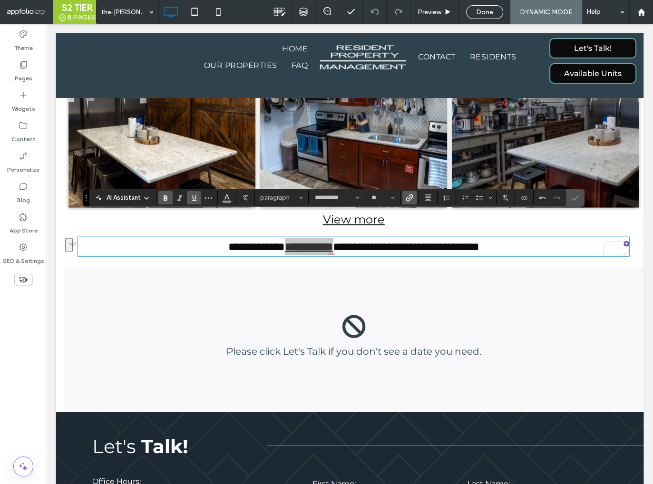
click at [194, 200] on use "Underline" at bounding box center [194, 197] width 4 height 5
click at [577, 200] on label "Confirm" at bounding box center [575, 197] width 14 height 17
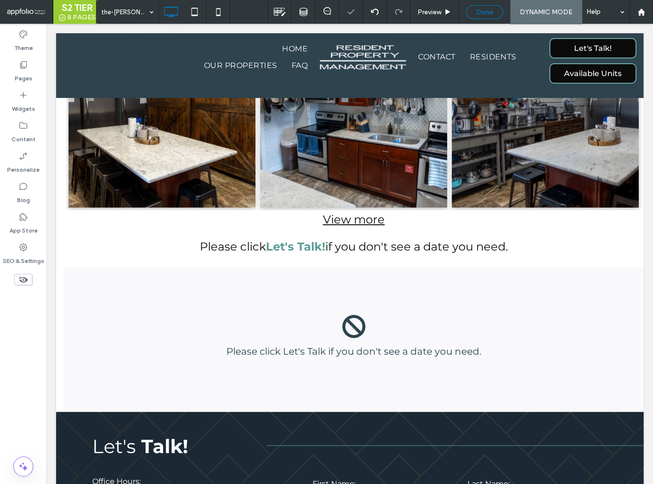
click at [481, 13] on span "Done" at bounding box center [484, 12] width 17 height 8
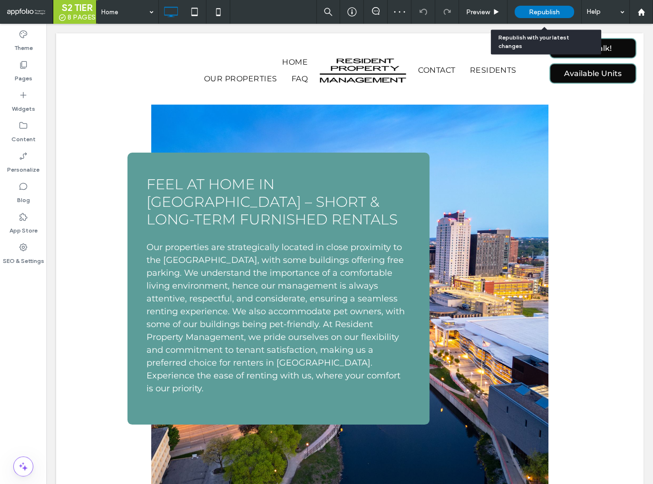
click at [531, 13] on span "Republish" at bounding box center [544, 12] width 31 height 8
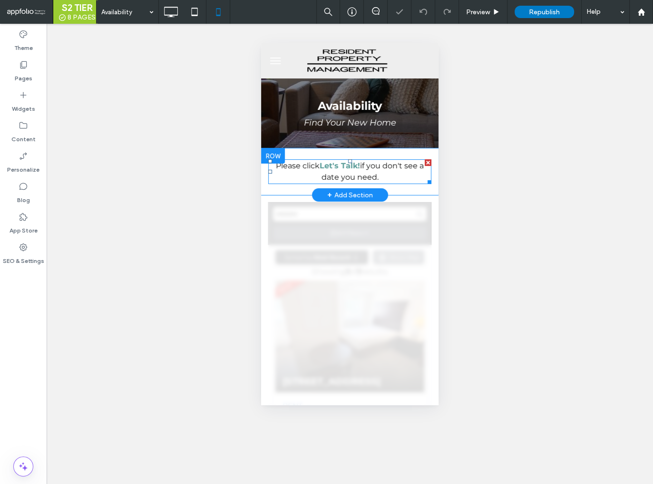
click at [327, 164] on strong "Let's Talk!" at bounding box center [339, 165] width 40 height 9
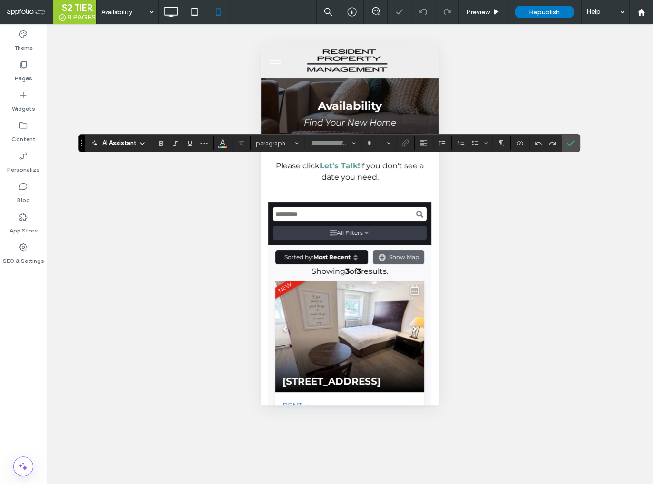
type input "**********"
type input "**"
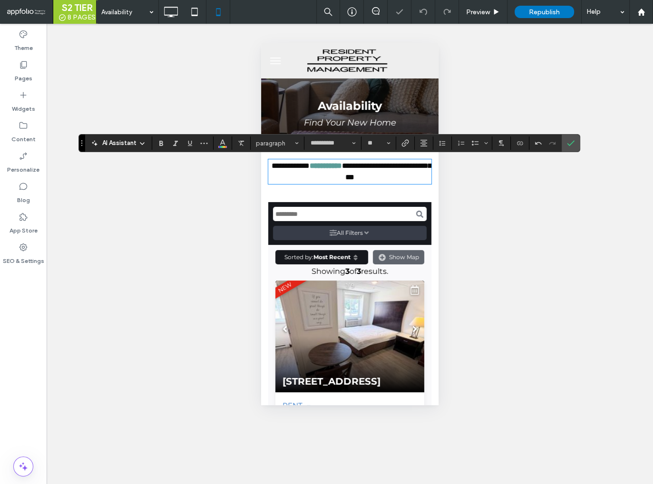
click at [322, 165] on strong "**********" at bounding box center [325, 165] width 32 height 7
drag, startPoint x: 321, startPoint y: 167, endPoint x: 357, endPoint y: 167, distance: 36.1
click at [342, 167] on strong "**********" at bounding box center [325, 165] width 32 height 7
click at [342, 166] on strong "**********" at bounding box center [325, 165] width 32 height 7
drag, startPoint x: 320, startPoint y: 167, endPoint x: 360, endPoint y: 168, distance: 40.4
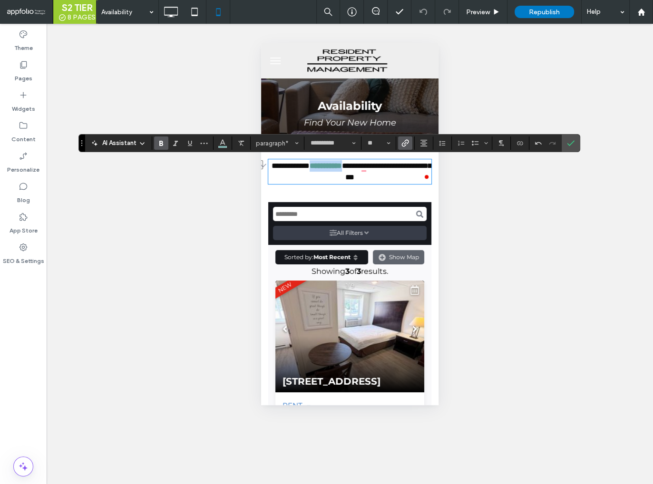
click at [360, 168] on p "**********" at bounding box center [349, 171] width 163 height 23
click at [405, 147] on span "Link" at bounding box center [405, 143] width 8 height 12
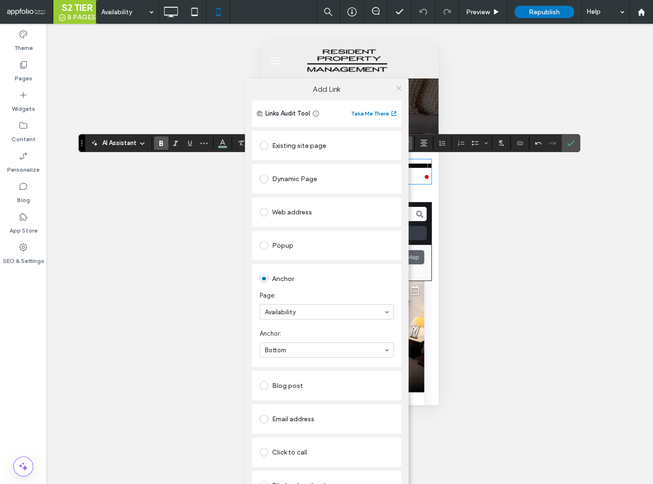
click at [397, 86] on icon at bounding box center [398, 88] width 7 height 7
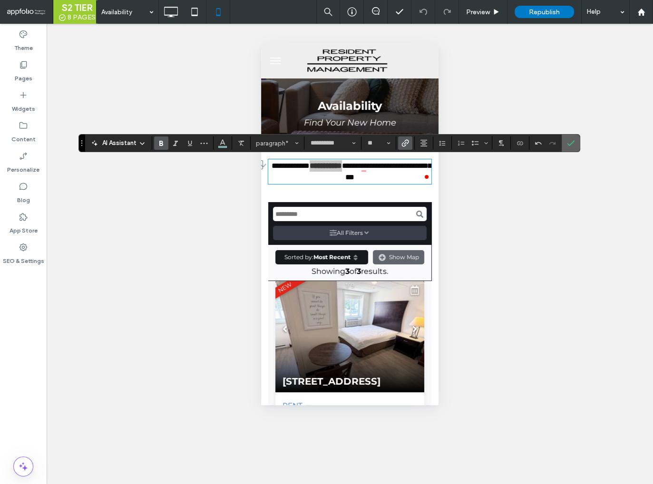
click at [567, 145] on icon "Confirm" at bounding box center [571, 143] width 8 height 8
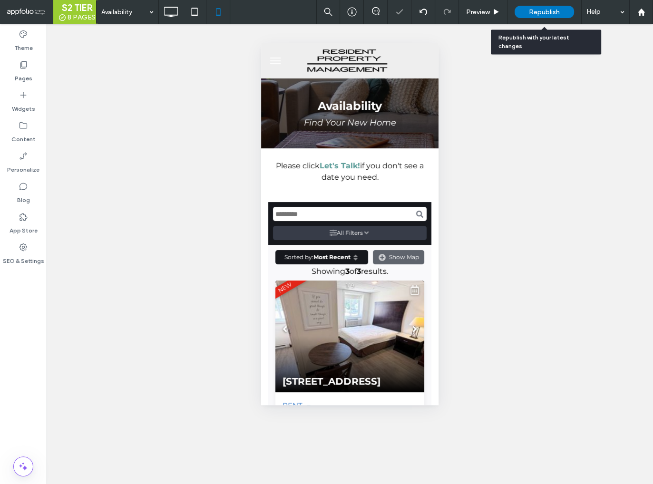
click at [541, 9] on span "Republish" at bounding box center [544, 12] width 31 height 8
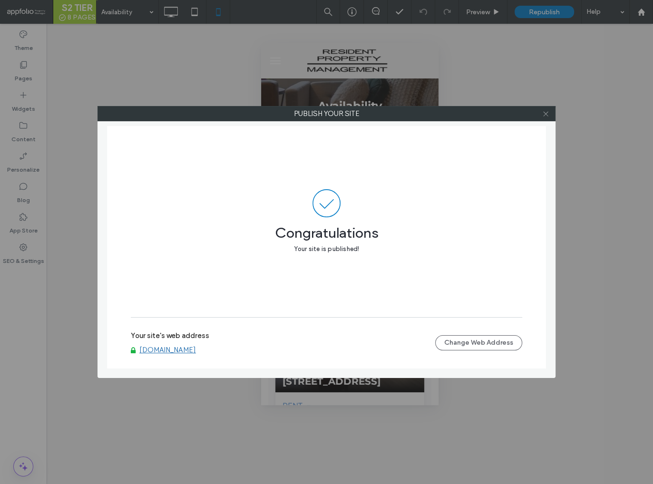
click at [546, 116] on icon at bounding box center [545, 113] width 7 height 7
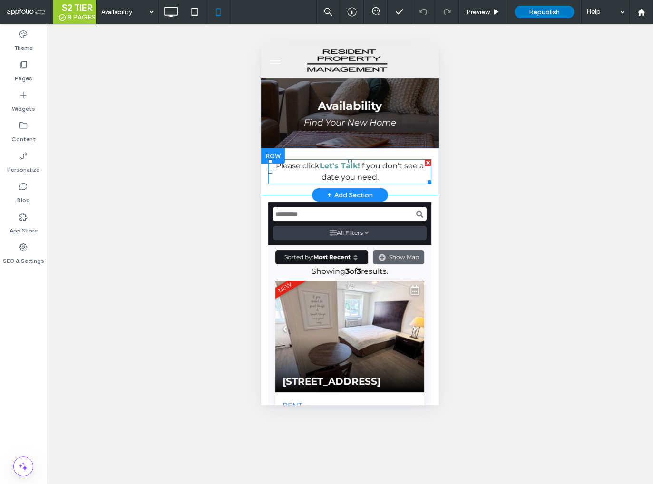
click at [352, 170] on strong "Let's Talk!" at bounding box center [339, 165] width 40 height 9
type input "**********"
type input "**"
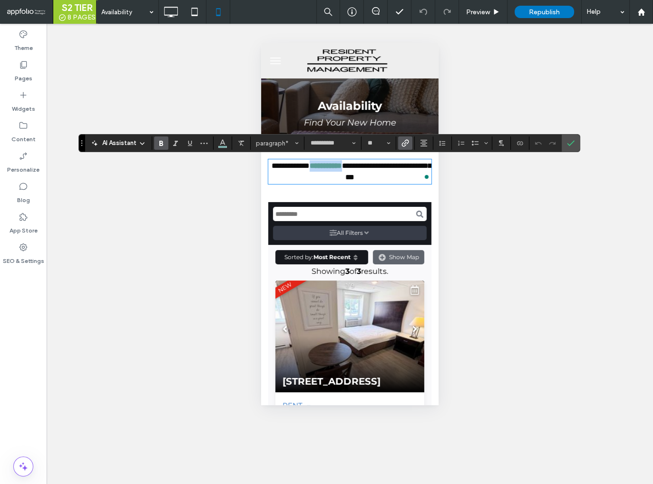
click at [333, 169] on strong "**********" at bounding box center [325, 165] width 32 height 7
drag, startPoint x: 321, startPoint y: 167, endPoint x: 359, endPoint y: 168, distance: 38.5
click at [359, 168] on p "**********" at bounding box center [349, 171] width 163 height 23
click at [402, 145] on use "Link" at bounding box center [405, 142] width 7 height 7
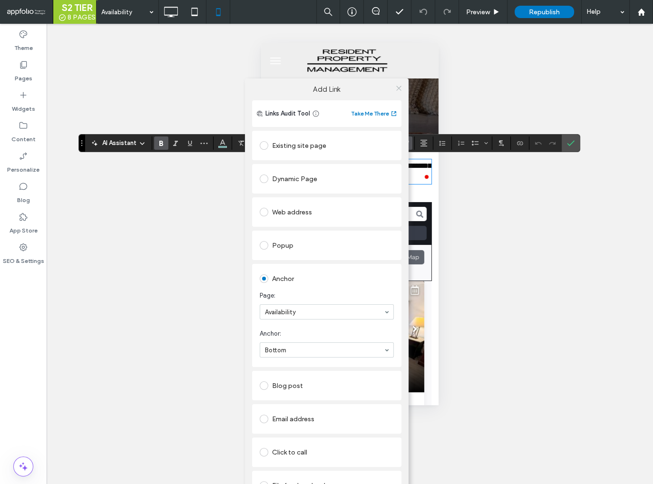
click at [399, 87] on icon at bounding box center [398, 88] width 7 height 7
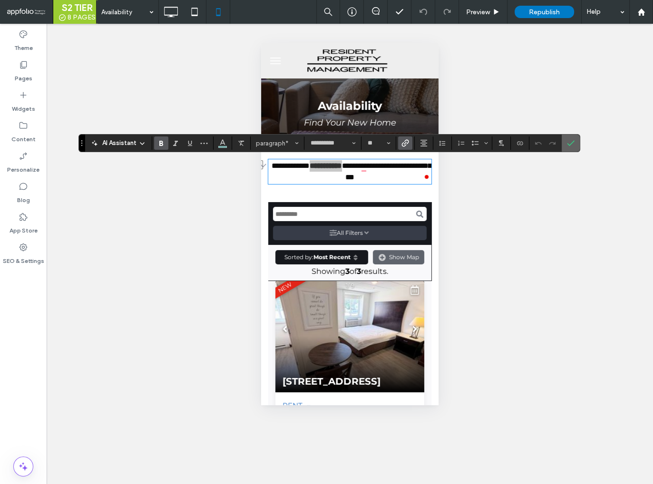
click at [568, 146] on icon "Confirm" at bounding box center [571, 143] width 8 height 8
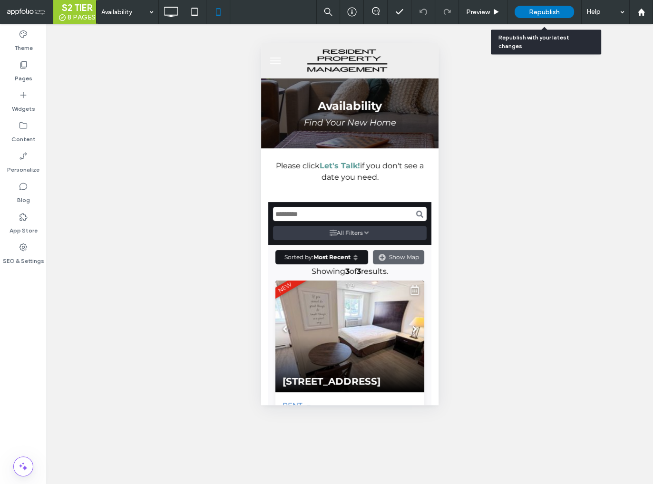
click at [532, 13] on span "Republish" at bounding box center [544, 12] width 31 height 8
